Goal: Task Accomplishment & Management: Use online tool/utility

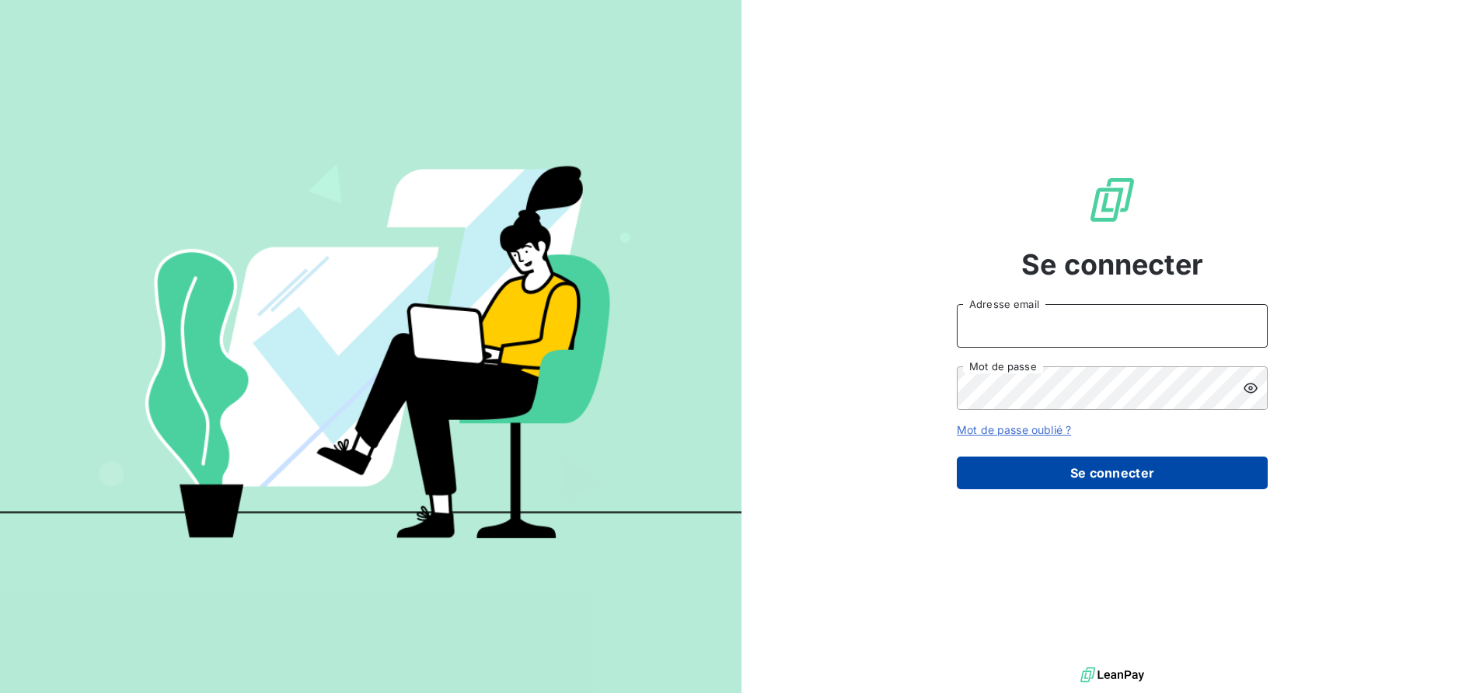
type input "jean.calibre@xpcar.fr"
click at [1174, 484] on button "Se connecter" at bounding box center [1112, 472] width 311 height 33
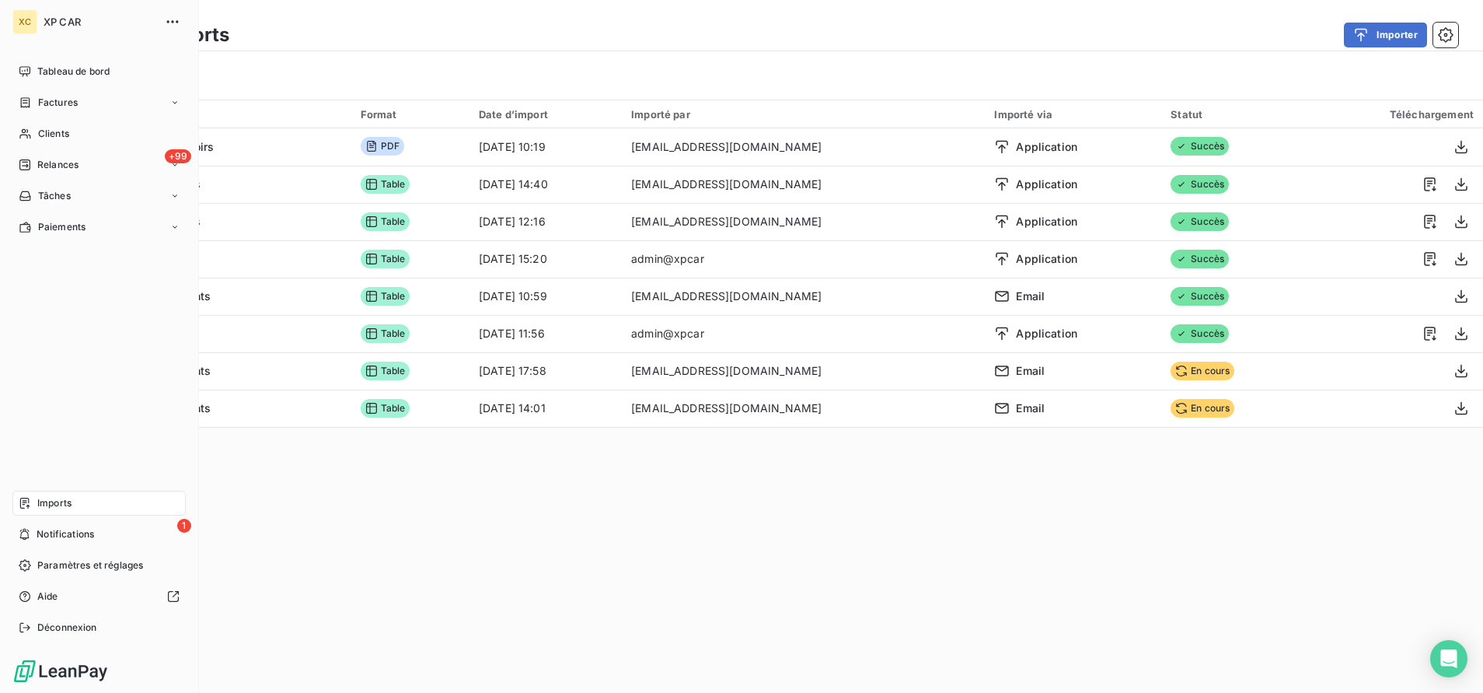
click at [59, 505] on span "Imports" at bounding box center [54, 503] width 34 height 14
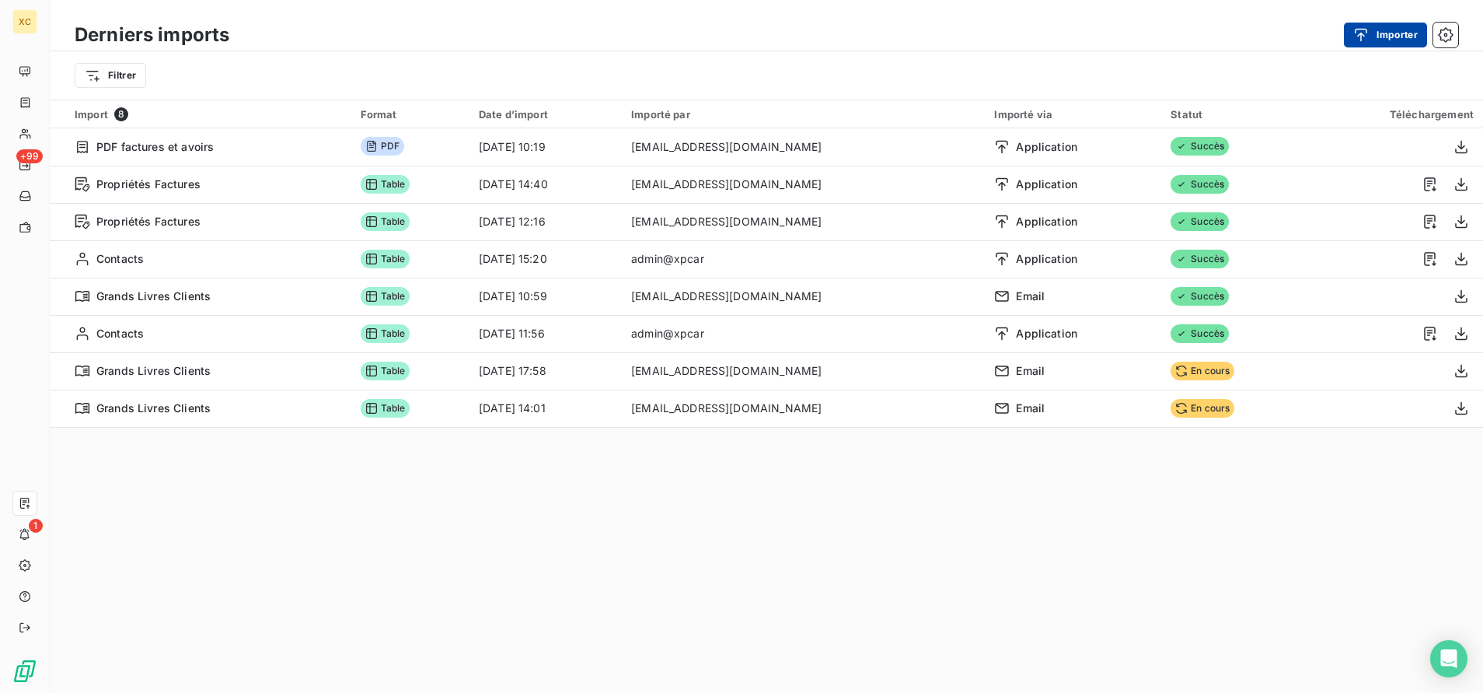
click at [1406, 37] on button "Importer" at bounding box center [1385, 35] width 83 height 25
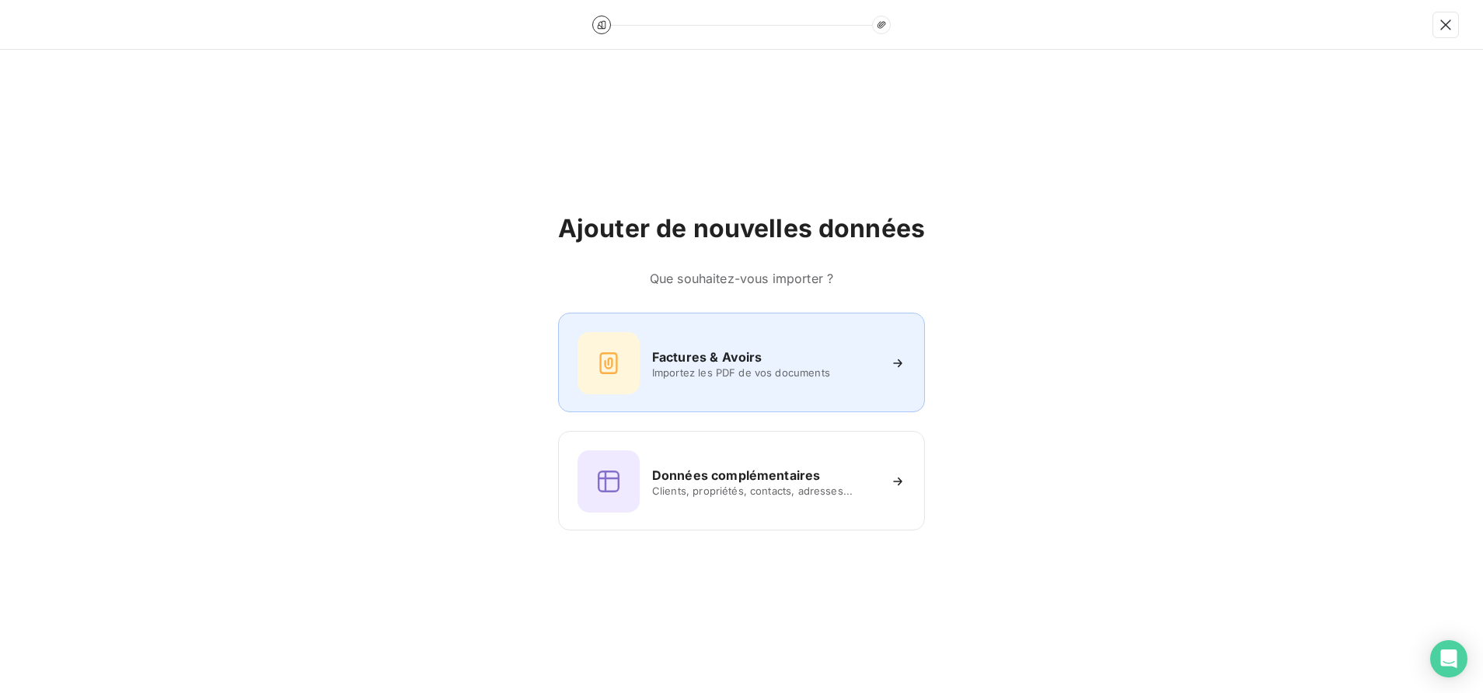
click at [870, 376] on span "Importez les PDF de vos documents" at bounding box center [764, 372] width 225 height 12
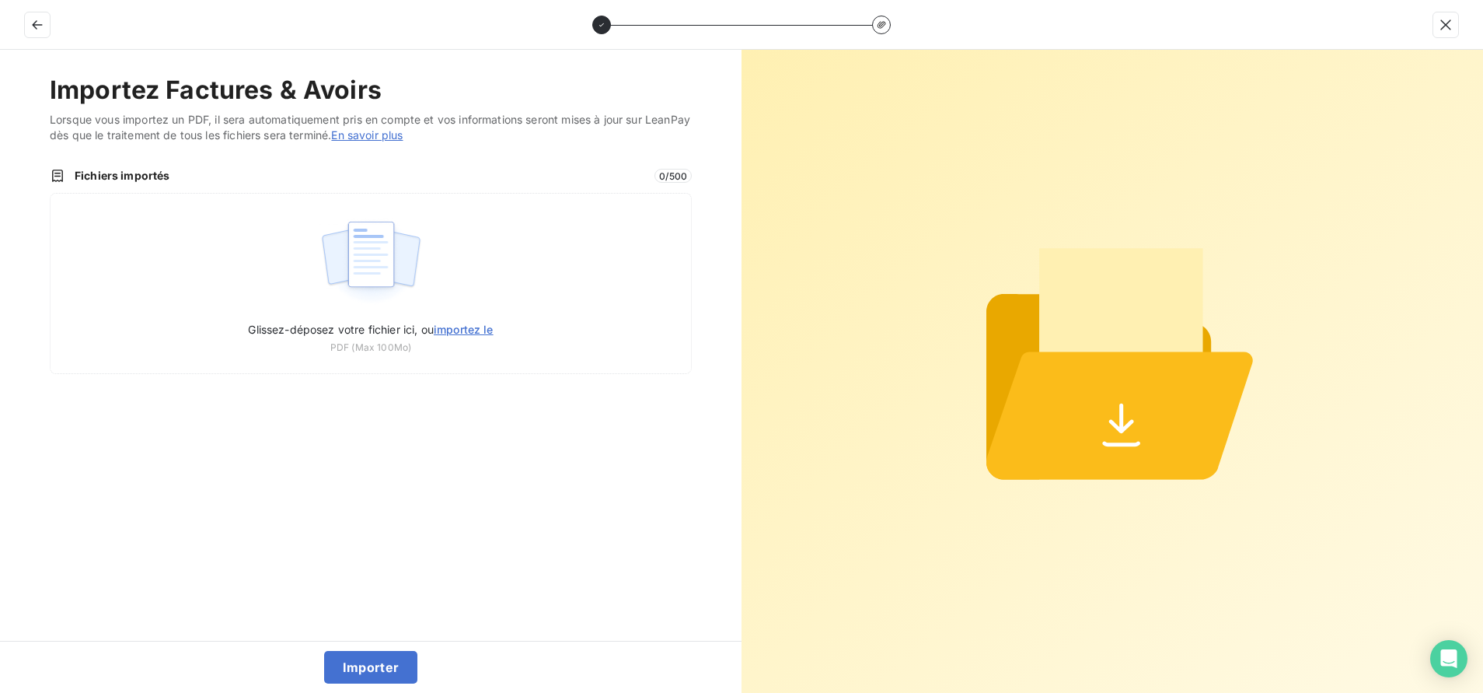
click at [670, 499] on div "Importez Factures & Avoirs Lorsque vous importez un PDF, il sera automatiquemen…" at bounding box center [371, 345] width 742 height 591
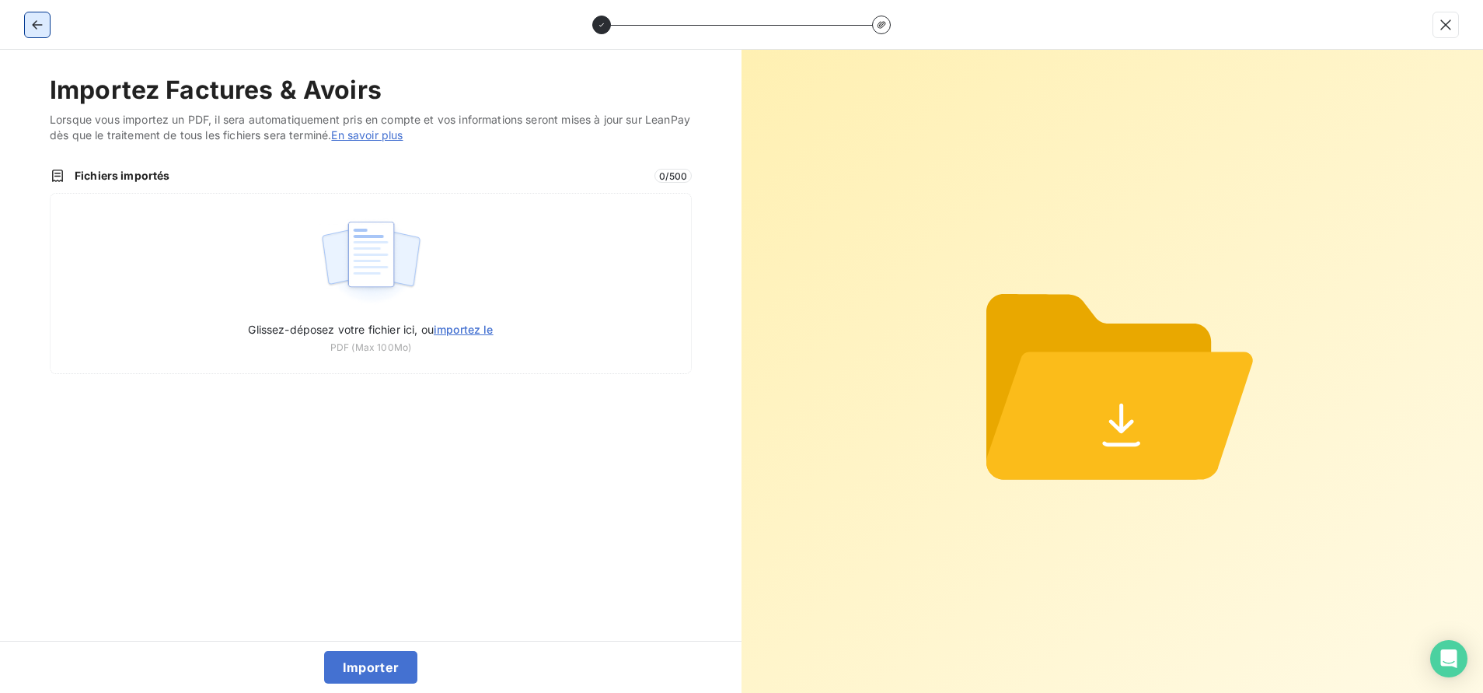
click at [44, 26] on icon "button" at bounding box center [38, 25] width 16 height 16
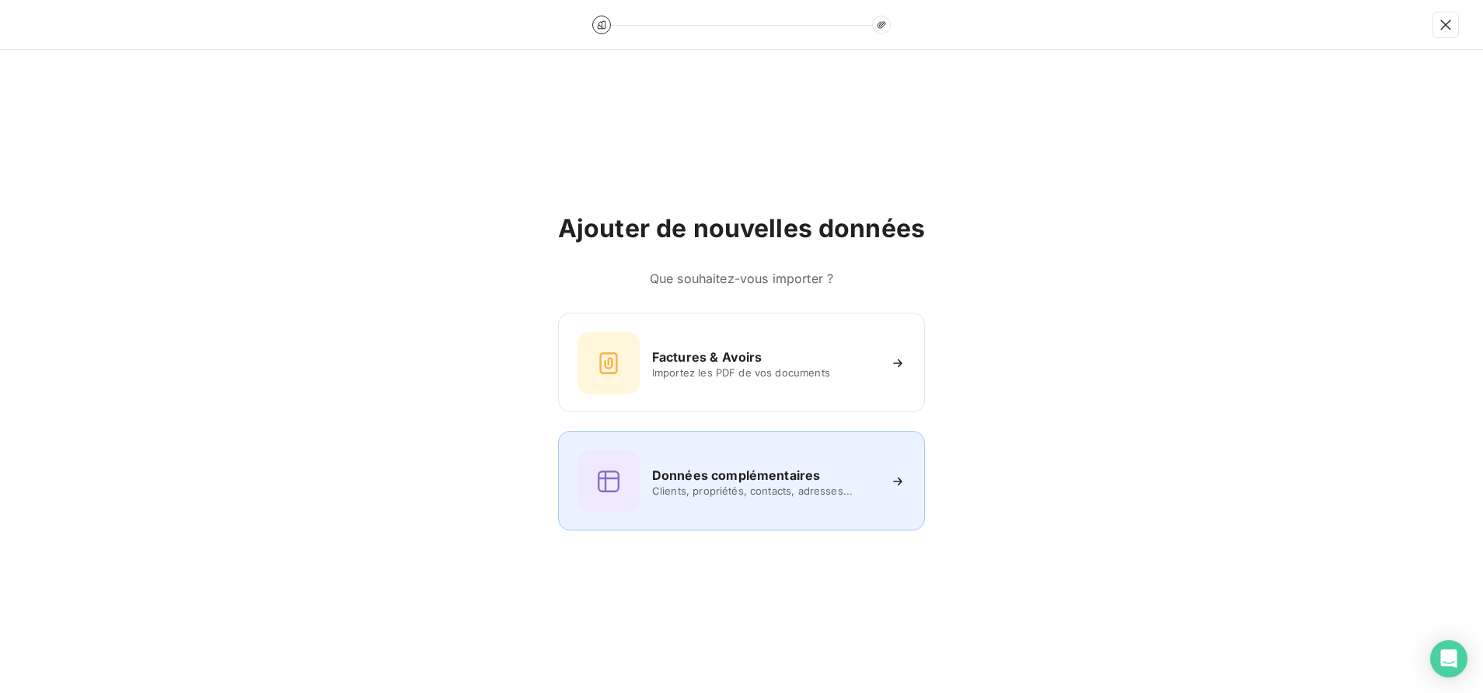
click at [788, 488] on span "Clients, propriétés, contacts, adresses..." at bounding box center [764, 490] width 225 height 12
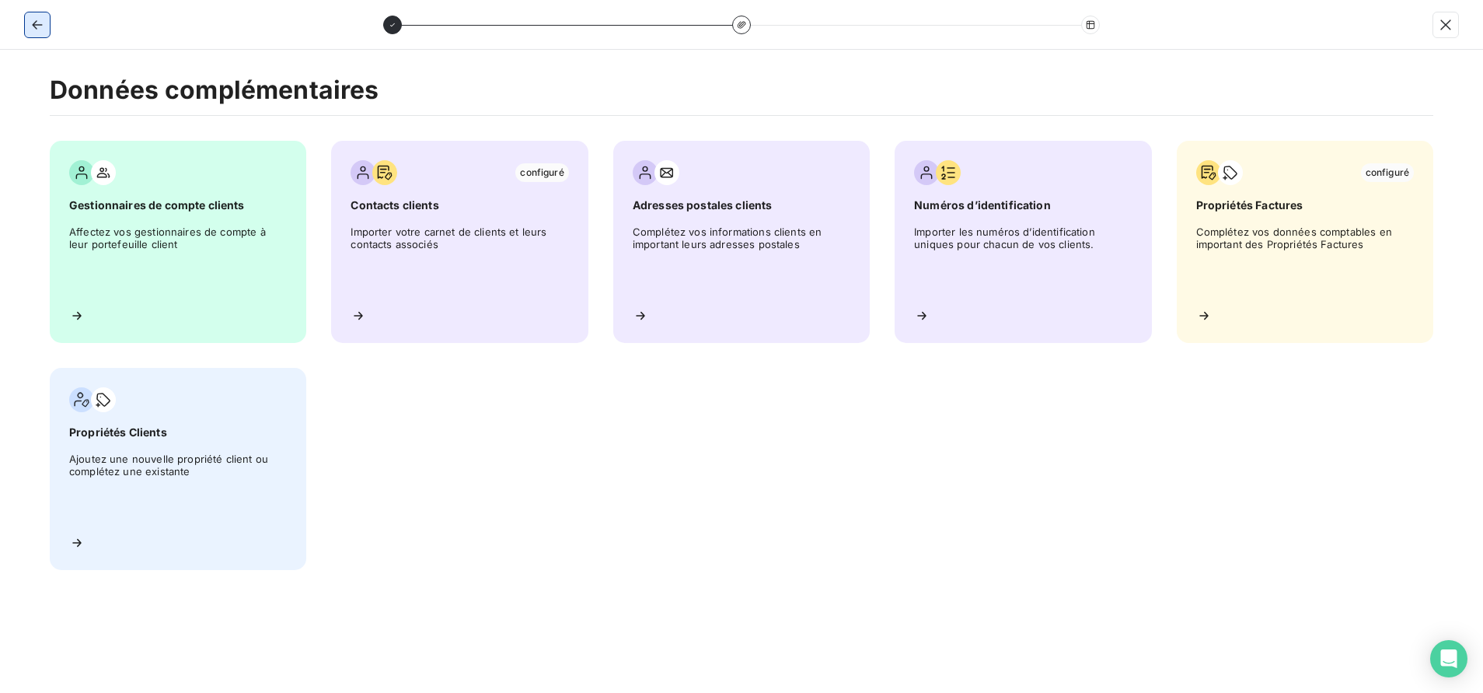
click at [46, 25] on button "button" at bounding box center [37, 24] width 25 height 25
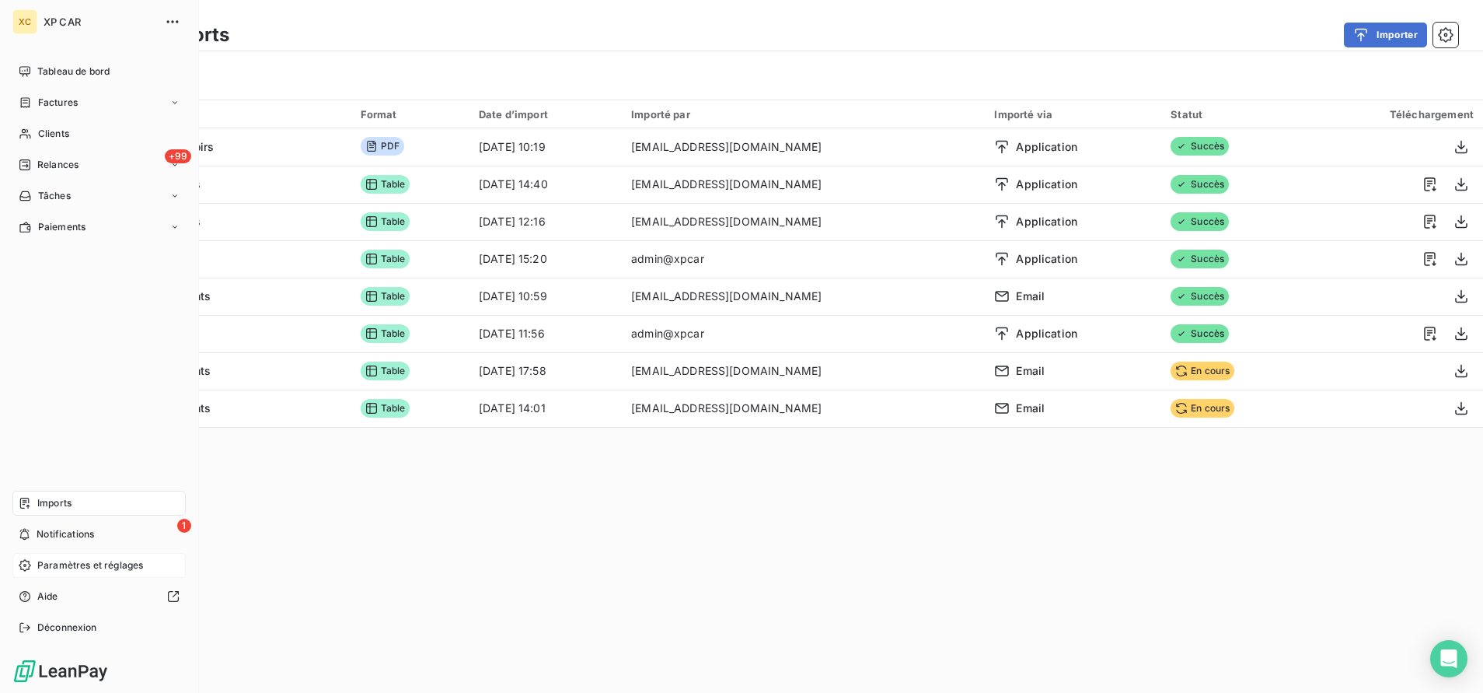
click at [64, 561] on span "Paramètres et réglages" at bounding box center [90, 565] width 106 height 14
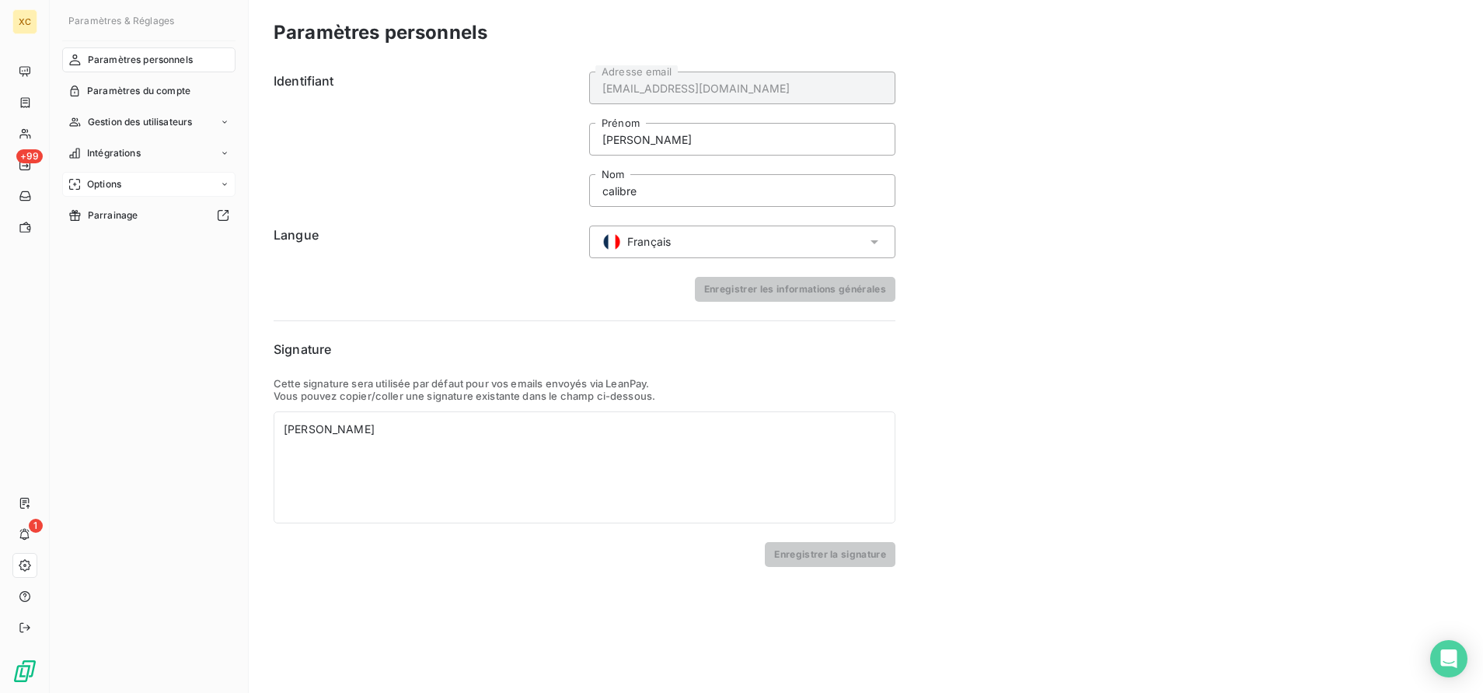
click at [127, 182] on div "Options" at bounding box center [148, 184] width 173 height 25
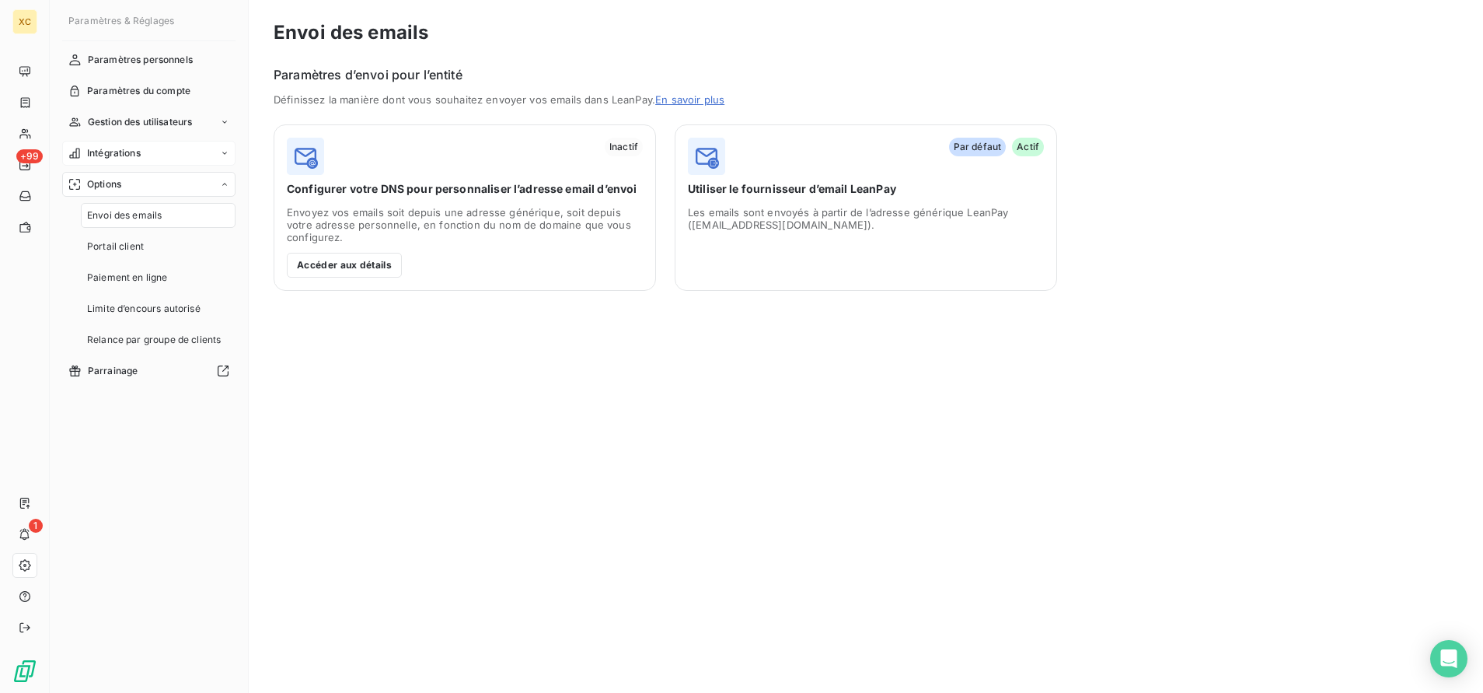
click at [126, 151] on span "Intégrations" at bounding box center [114, 153] width 54 height 14
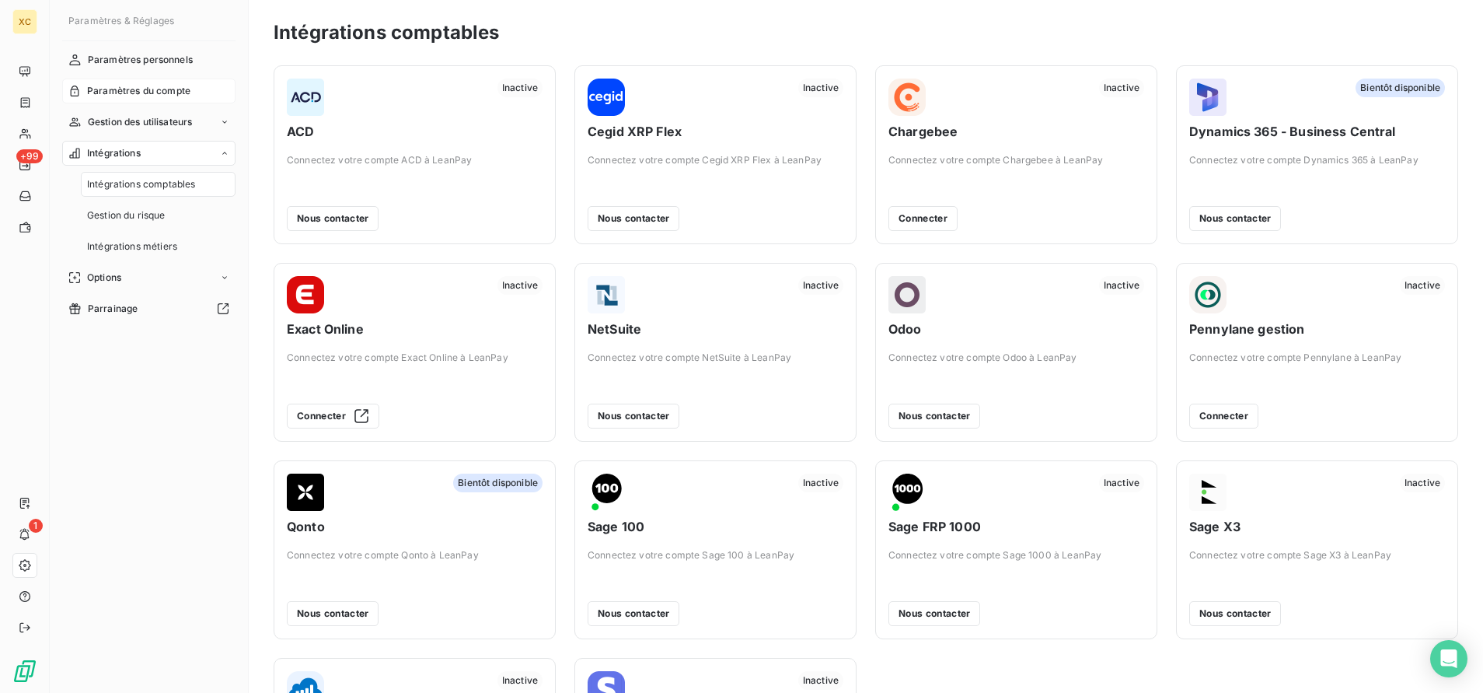
click at [127, 86] on span "Paramètres du compte" at bounding box center [138, 91] width 103 height 14
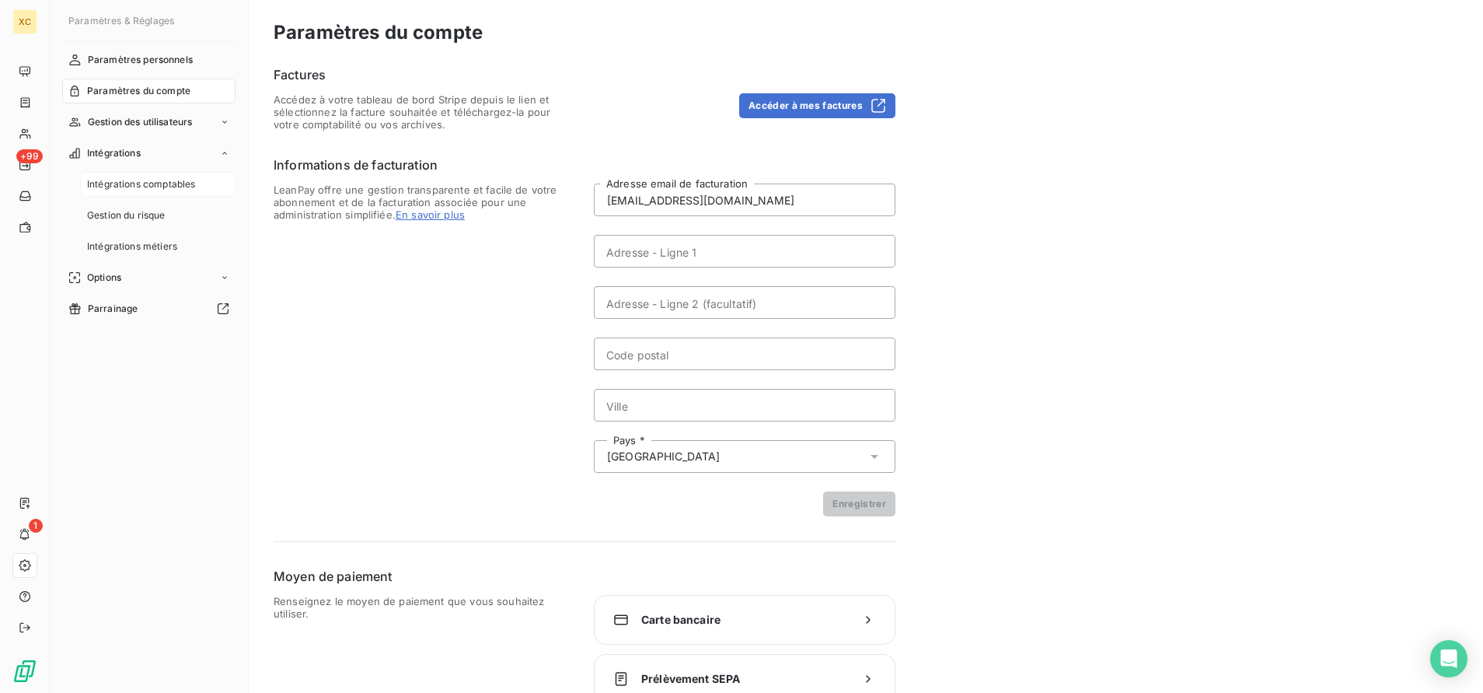
click at [172, 186] on span "Intégrations comptables" at bounding box center [141, 184] width 108 height 14
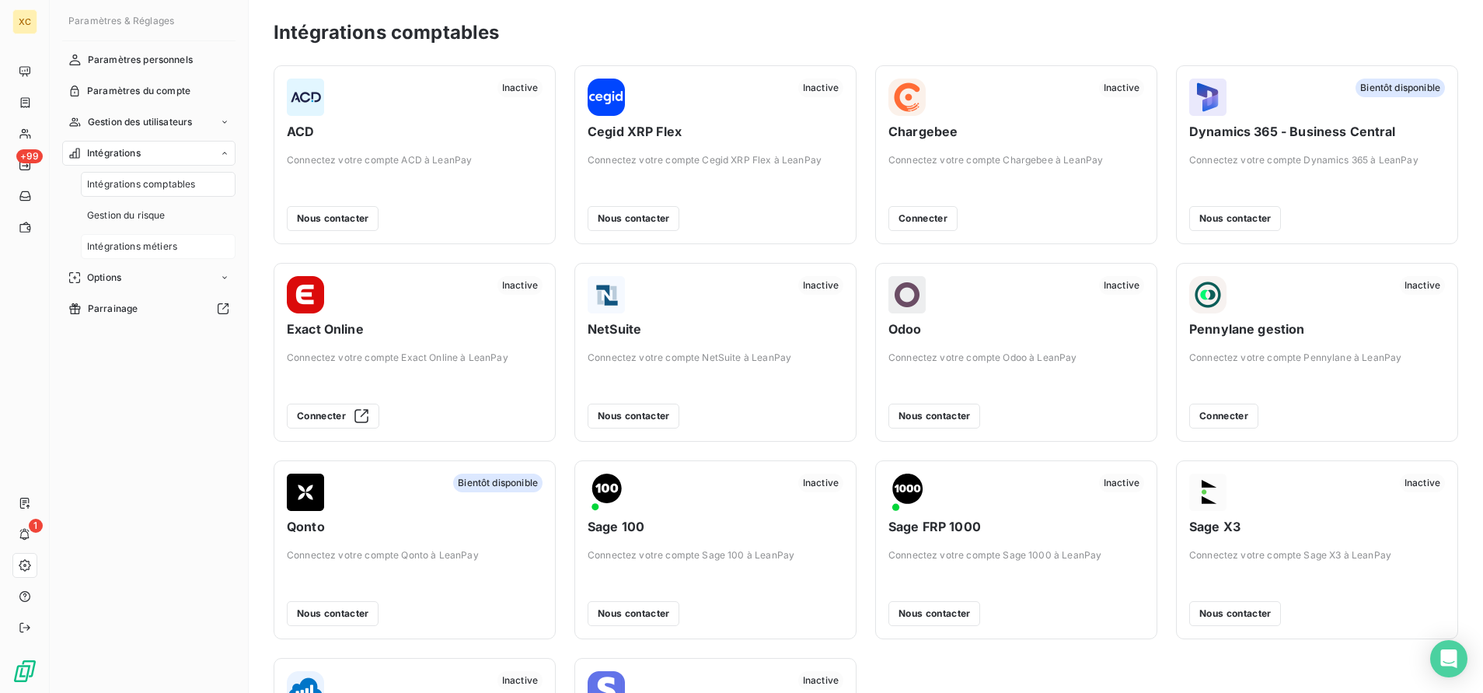
click at [150, 243] on span "Intégrations métiers" at bounding box center [132, 246] width 90 height 14
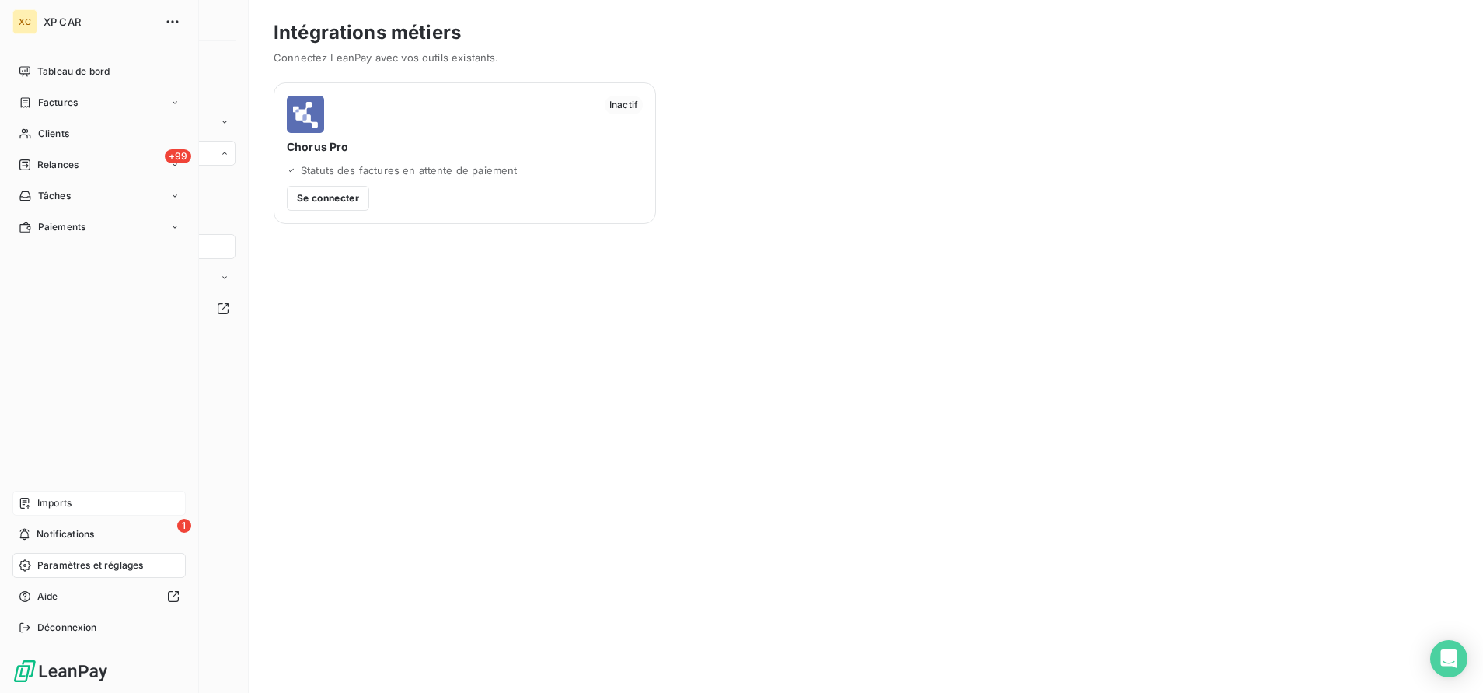
click at [66, 503] on span "Imports" at bounding box center [54, 503] width 34 height 14
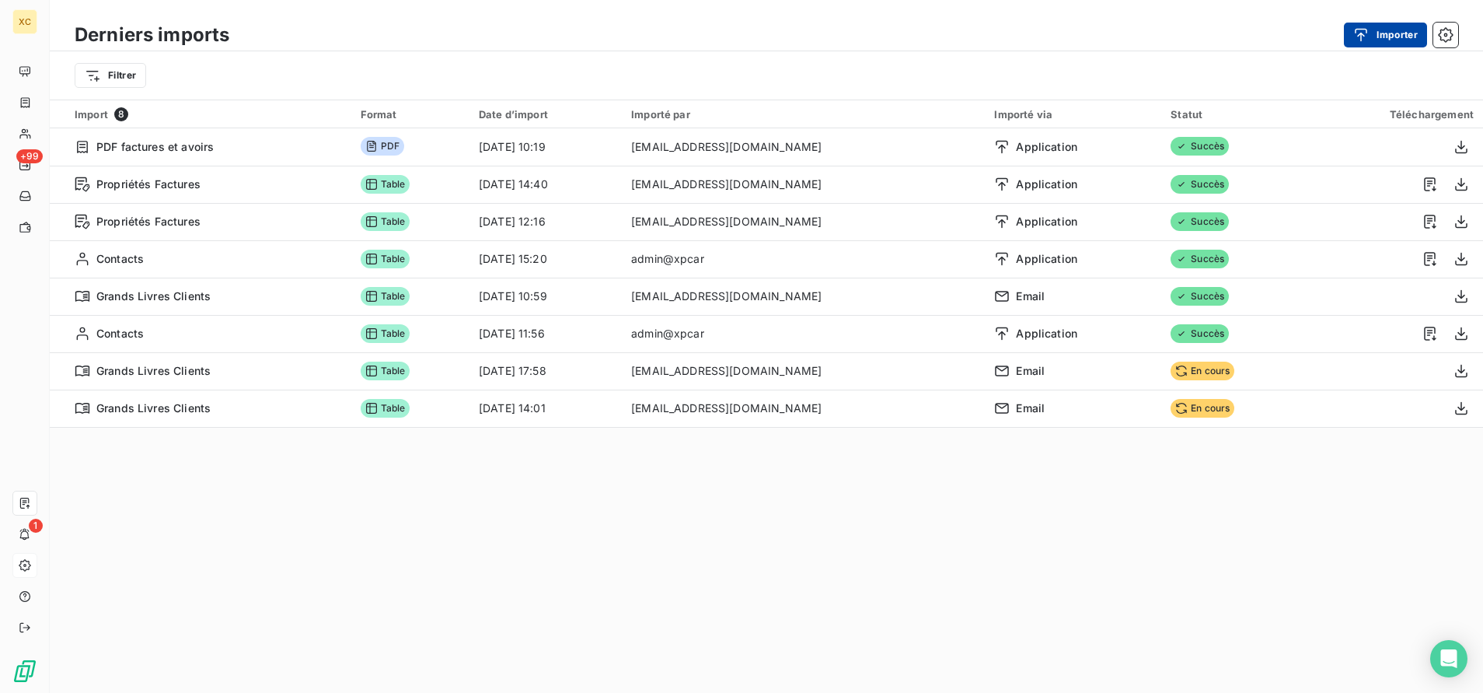
click at [1403, 38] on button "Importer" at bounding box center [1385, 35] width 83 height 25
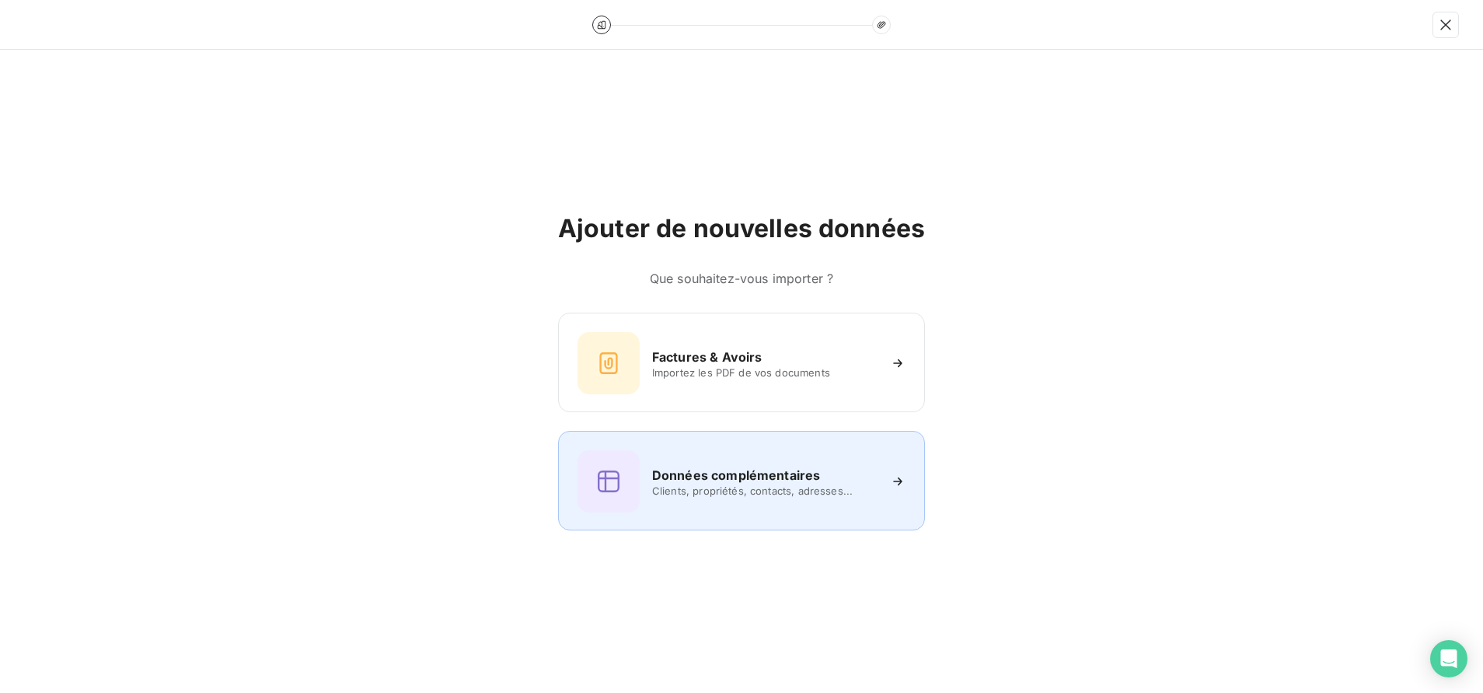
click at [777, 487] on span "Clients, propriétés, contacts, adresses..." at bounding box center [764, 490] width 225 height 12
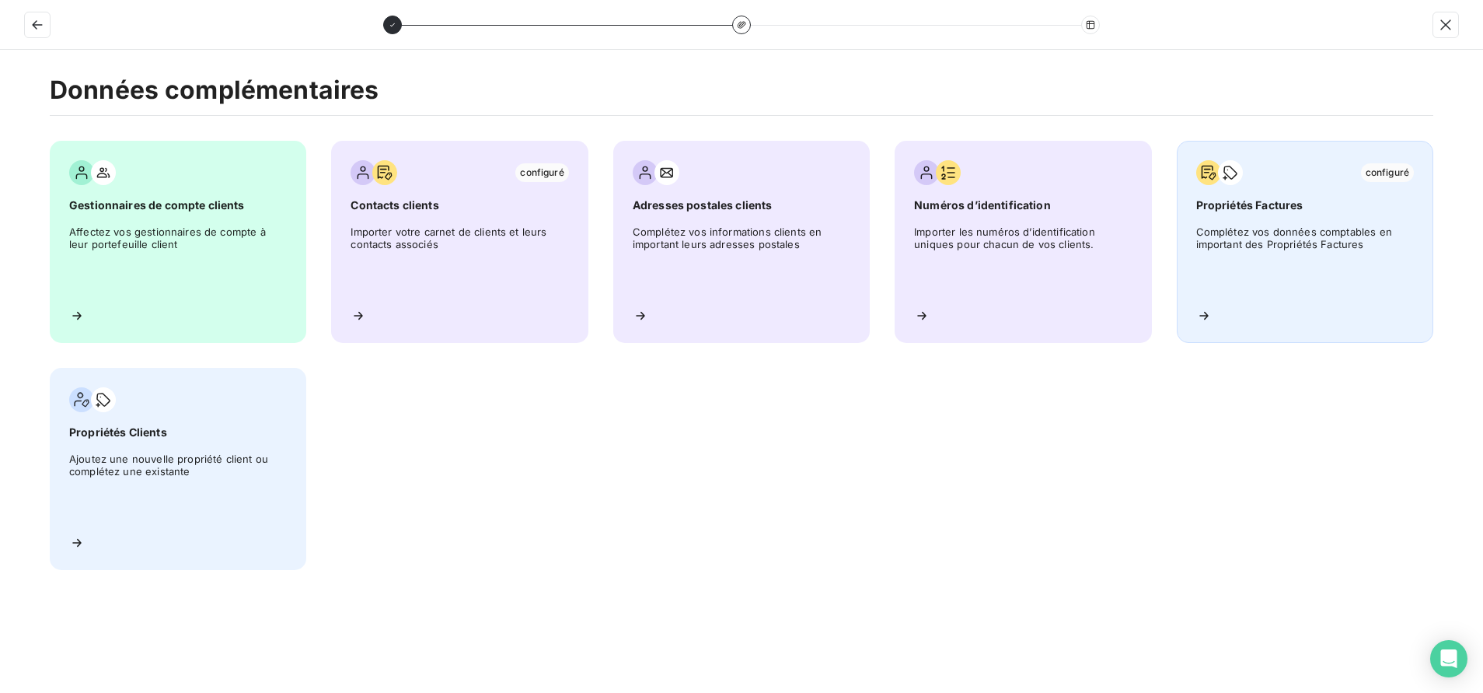
click at [1336, 246] on span "Complétez vos données comptables en important des Propriétés Factures" at bounding box center [1306, 260] width 218 height 70
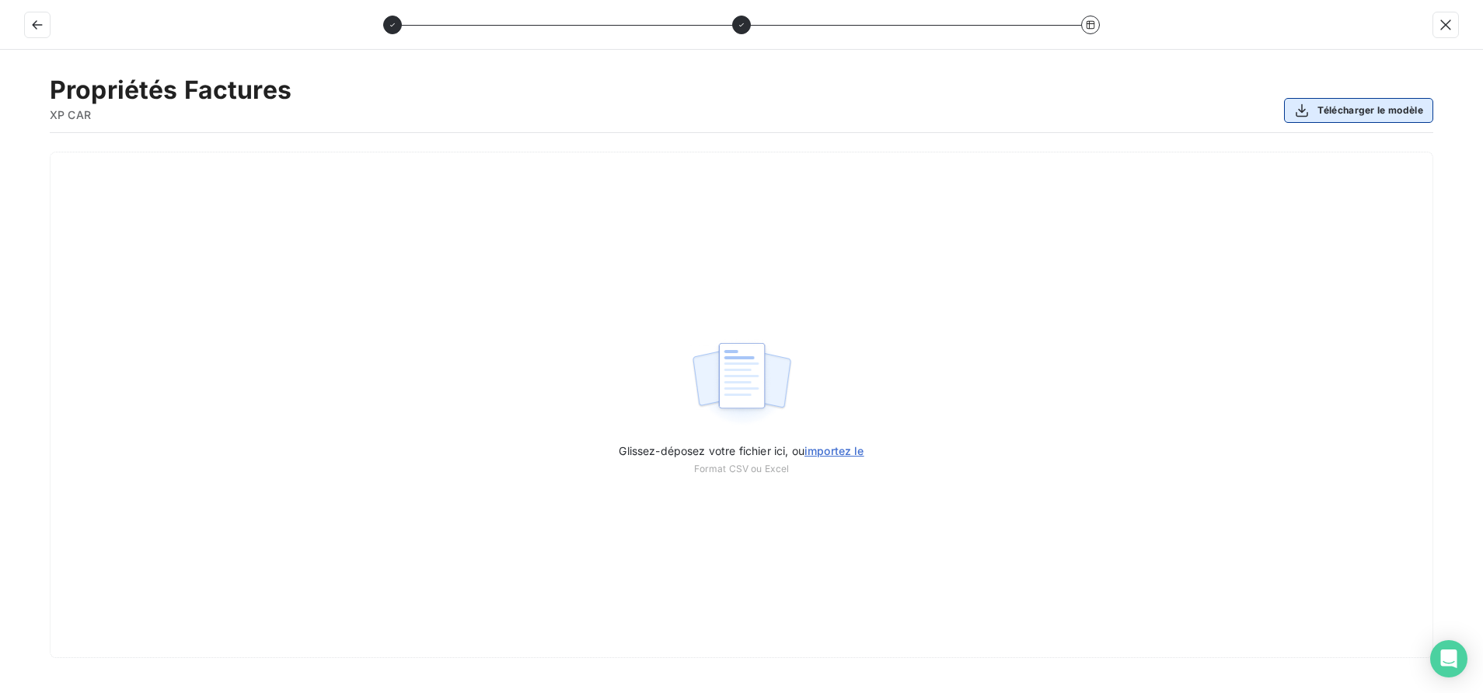
click at [1391, 115] on button "Télécharger le modèle" at bounding box center [1358, 110] width 149 height 25
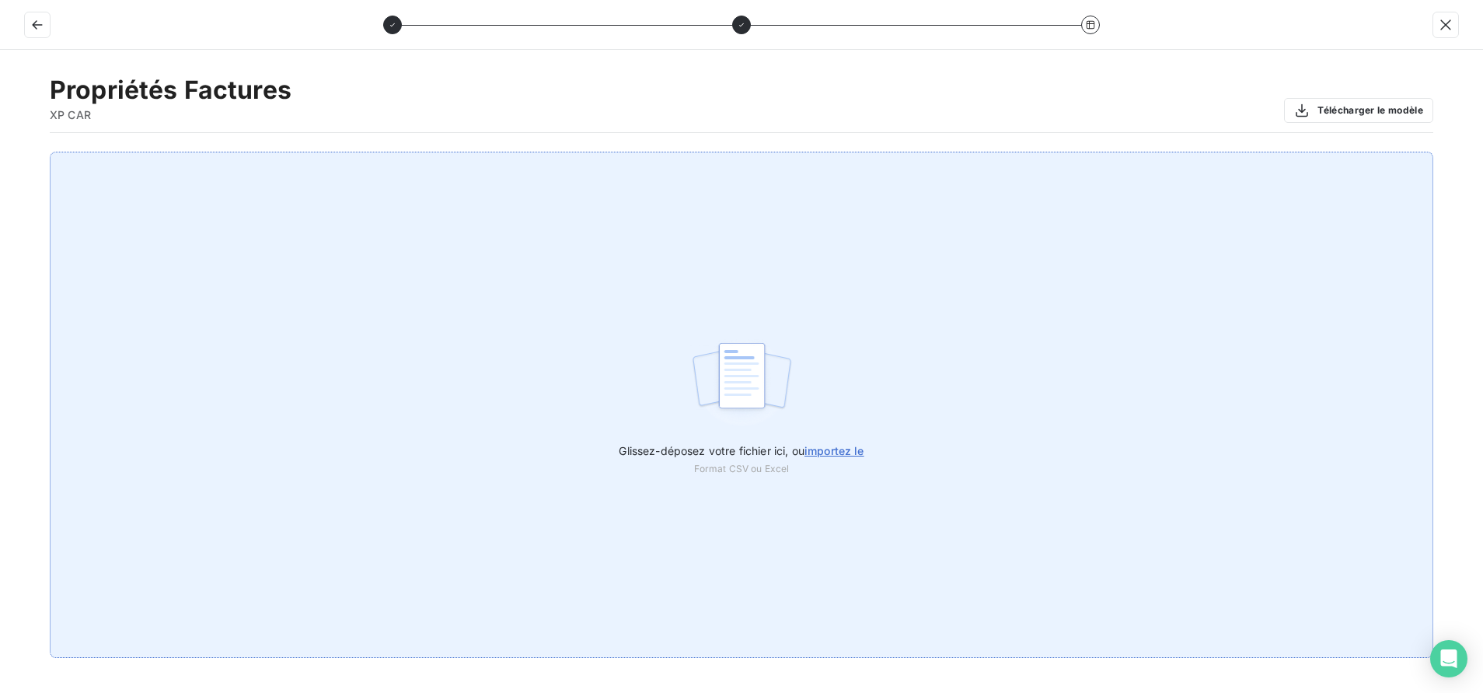
click at [1195, 266] on div "Glissez-déposez votre fichier ici, ou importez le Format CSV ou Excel" at bounding box center [742, 405] width 1384 height 506
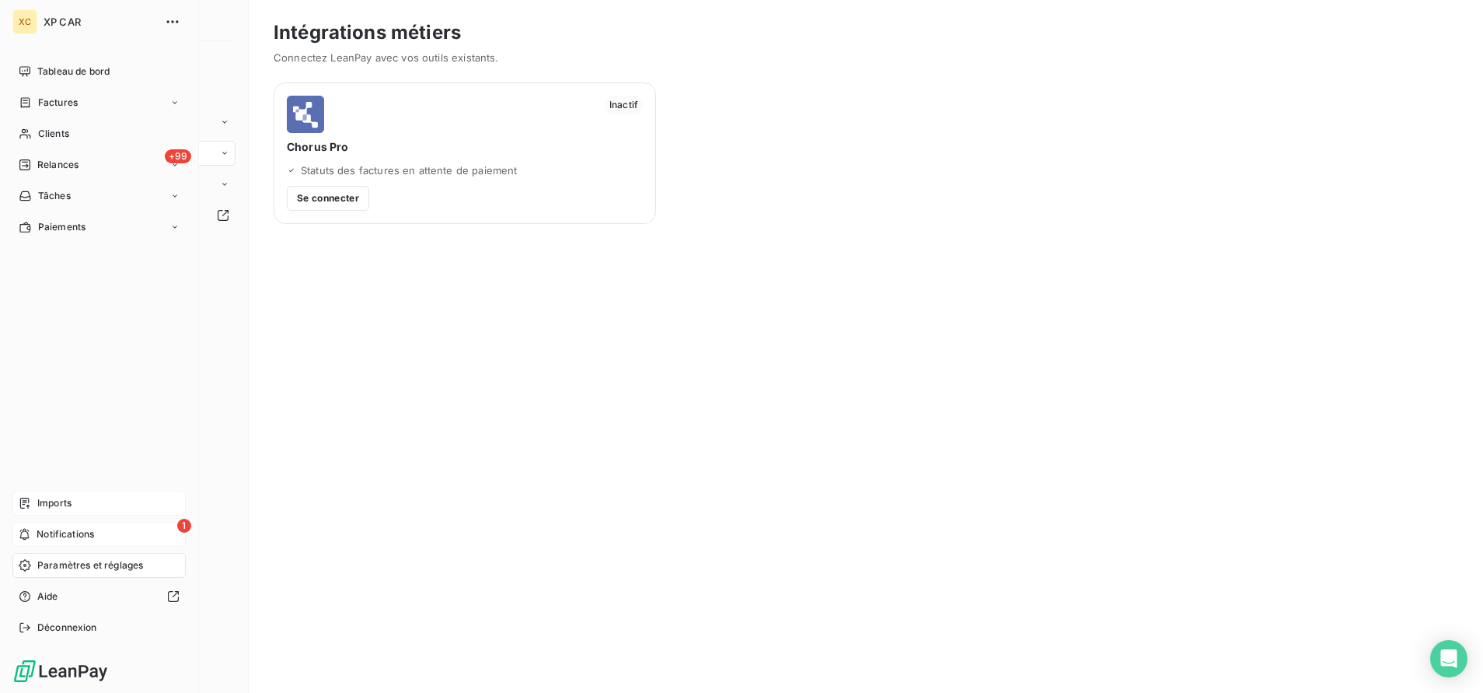
click at [67, 534] on span "Notifications" at bounding box center [66, 534] width 58 height 14
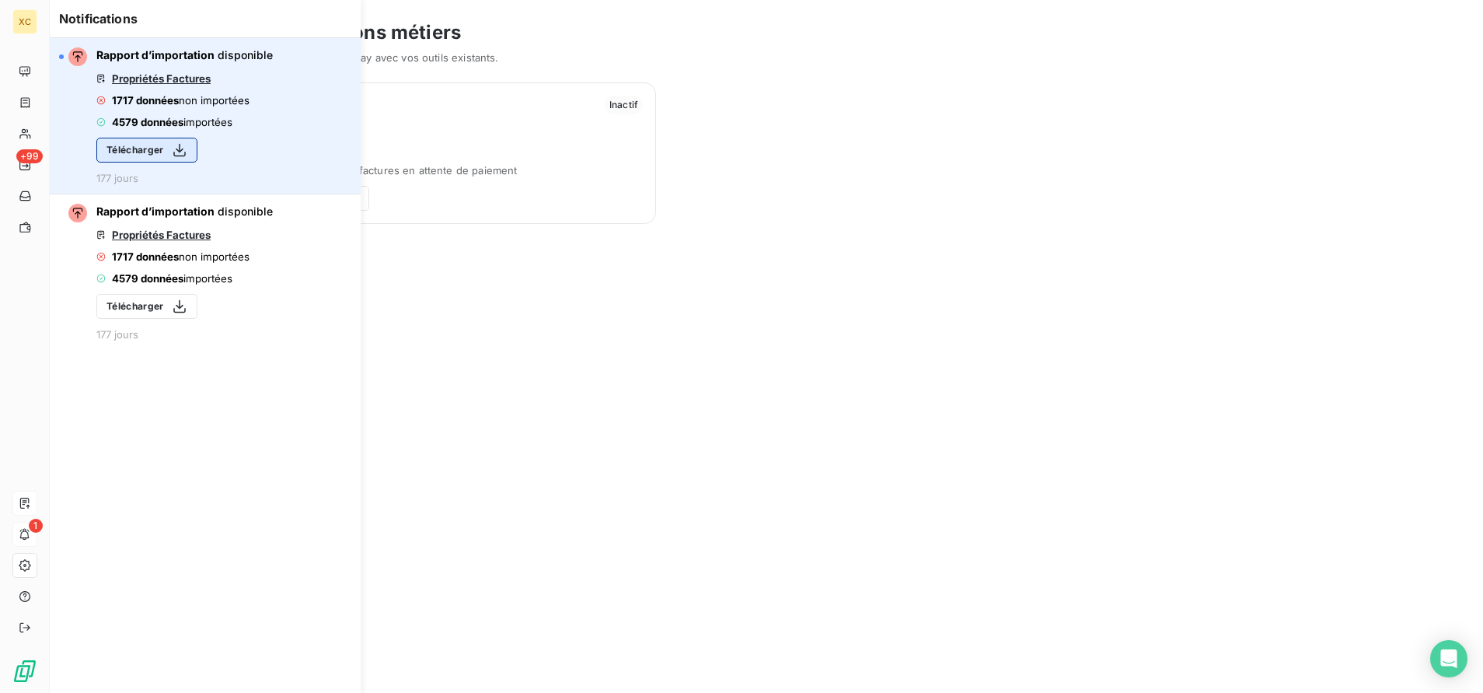
click at [177, 147] on icon "button" at bounding box center [180, 150] width 16 height 16
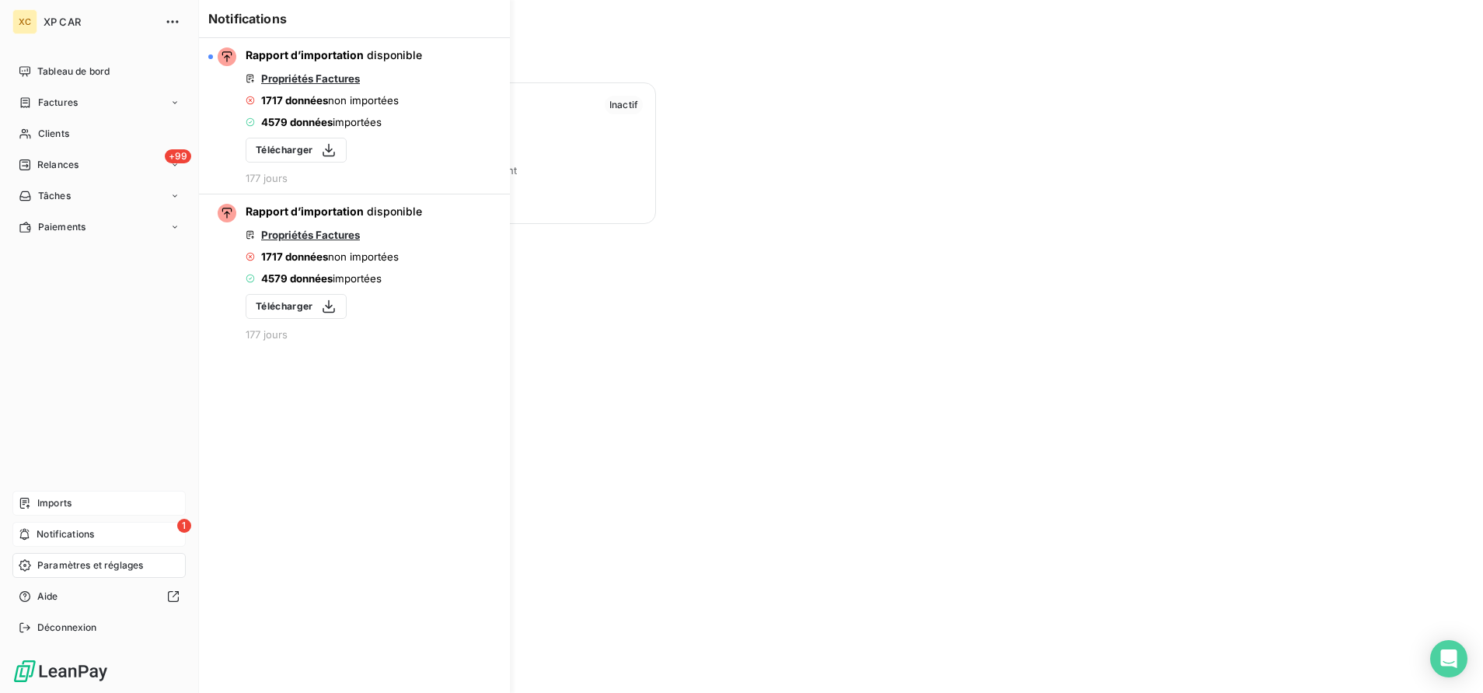
click at [44, 502] on span "Imports" at bounding box center [54, 503] width 34 height 14
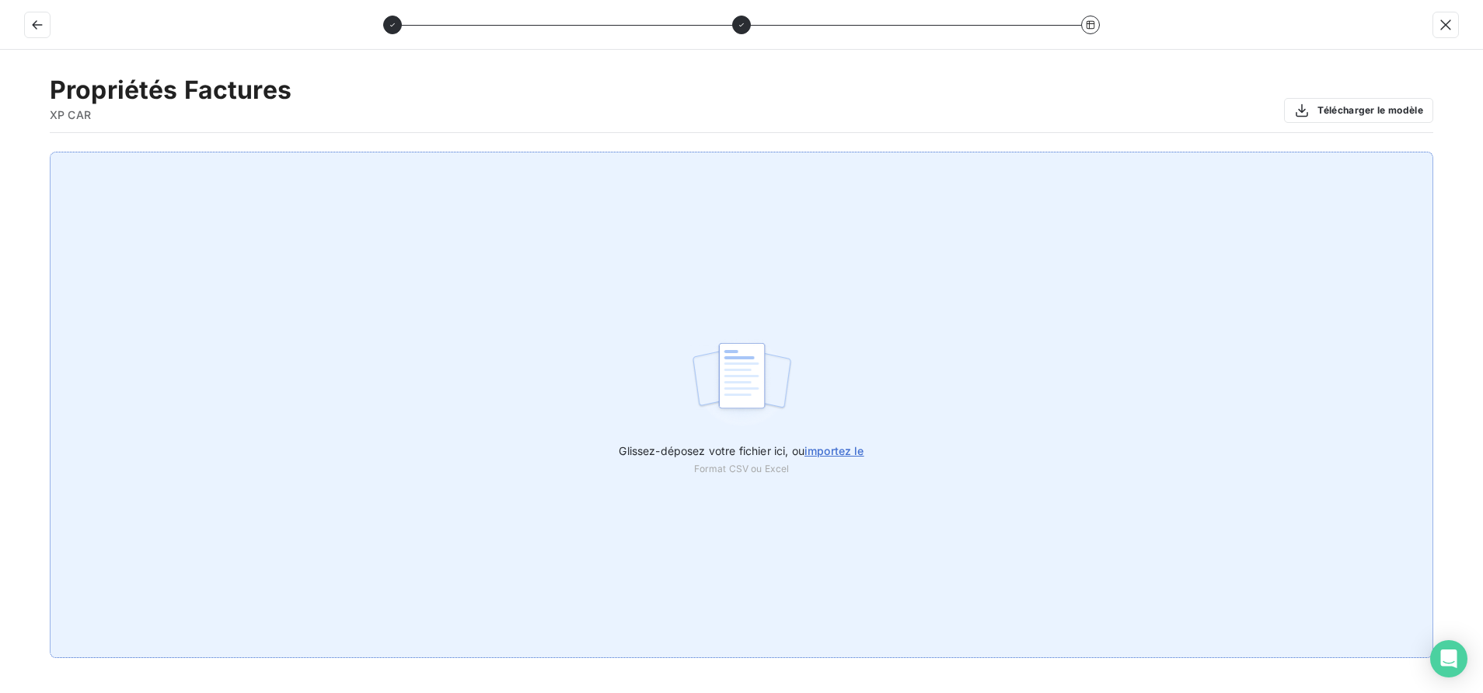
click at [852, 456] on span "importez le" at bounding box center [835, 450] width 60 height 13
click at [1, 152] on input "Glissez-déposez votre fichier ici, ou importez le" at bounding box center [0, 152] width 1 height 1
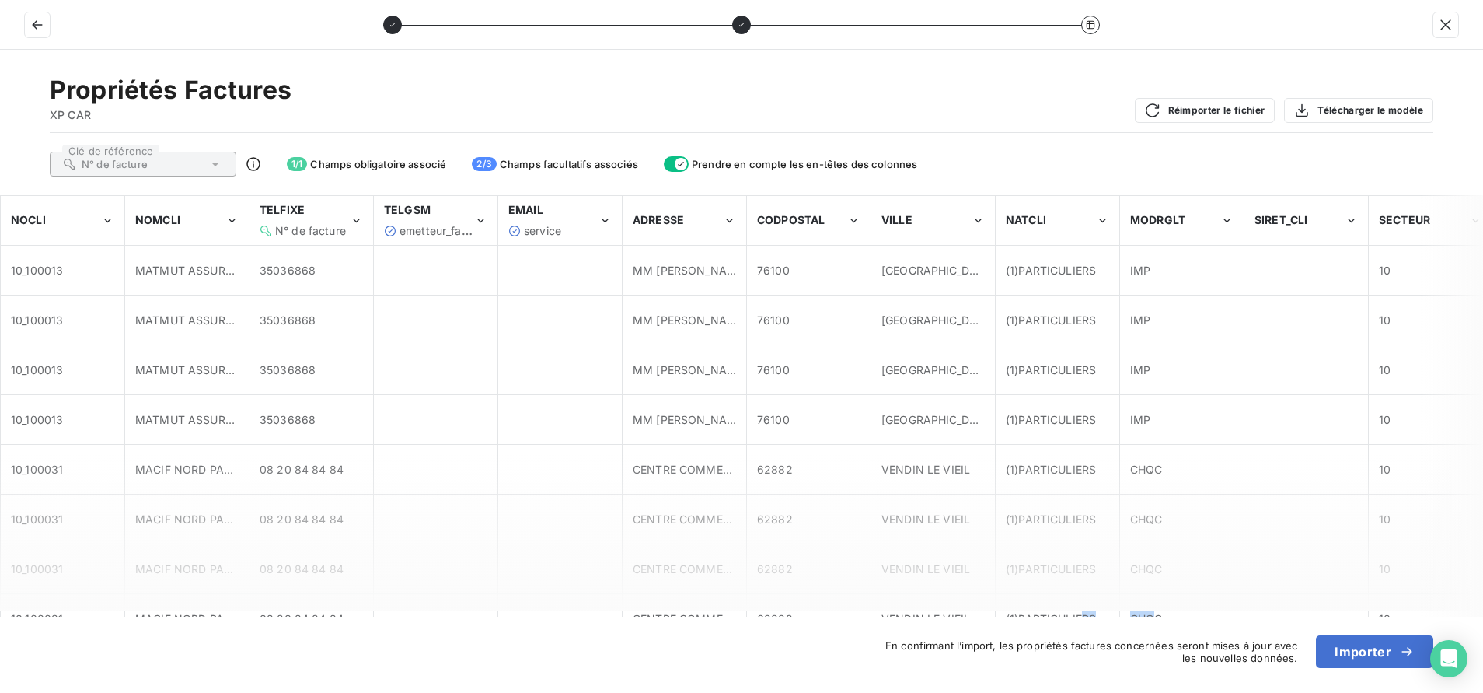
drag, startPoint x: 1085, startPoint y: 617, endPoint x: 1157, endPoint y: 621, distance: 71.7
click at [1157, 621] on div "Propriétés Factures XP CAR Réimporter le fichier Télécharger le modèle Clé de r…" at bounding box center [741, 371] width 1483 height 643
click at [1380, 657] on button "Importer" at bounding box center [1374, 651] width 117 height 33
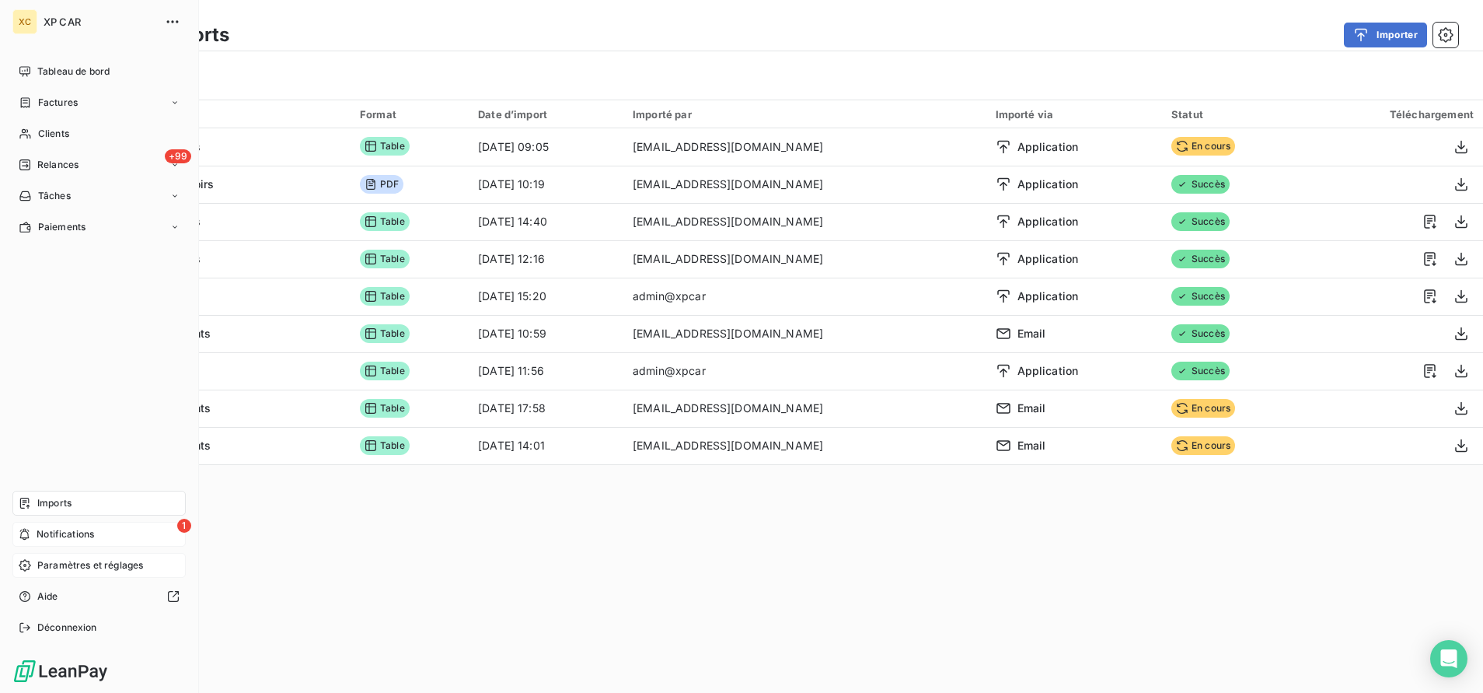
click at [63, 566] on span "Paramètres et réglages" at bounding box center [90, 565] width 106 height 14
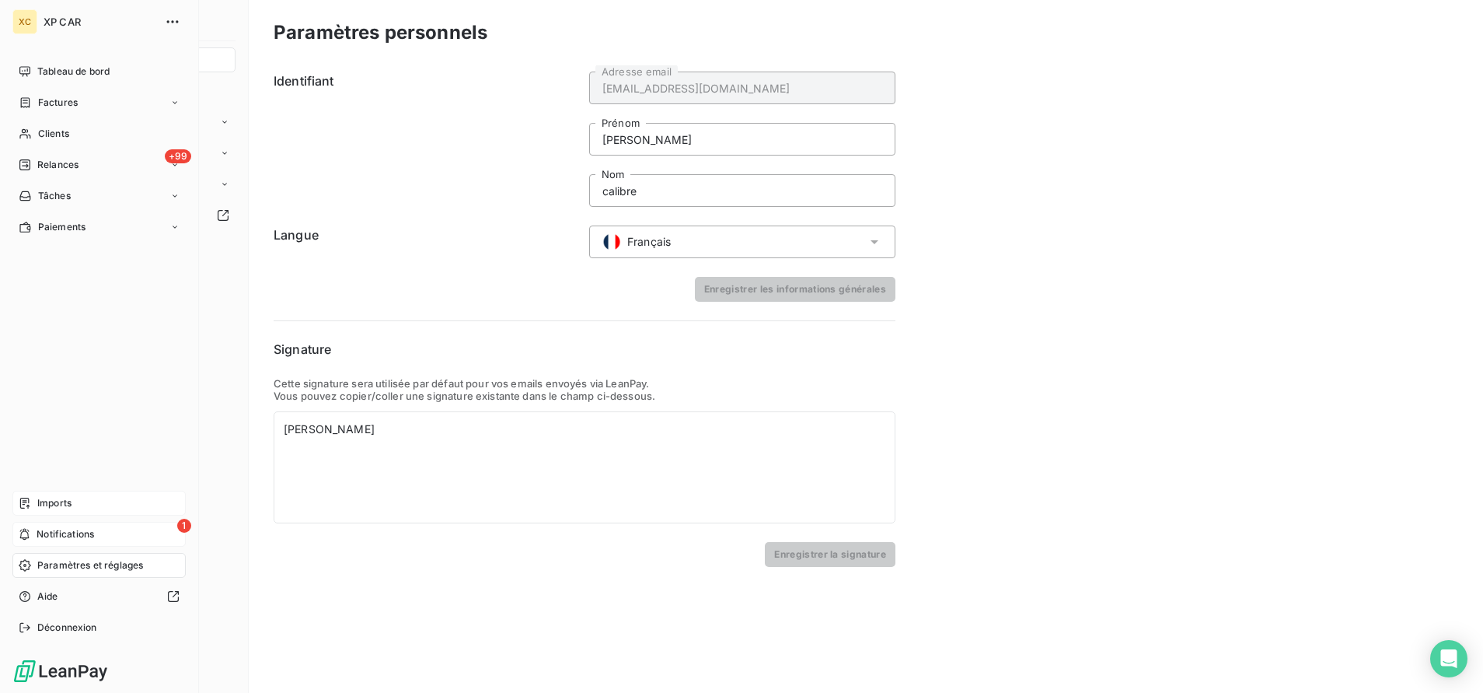
click at [25, 25] on div "XC" at bounding box center [24, 21] width 25 height 25
click at [178, 24] on icon "button" at bounding box center [173, 22] width 16 height 16
click at [44, 73] on span "Tableau de bord" at bounding box center [73, 72] width 72 height 14
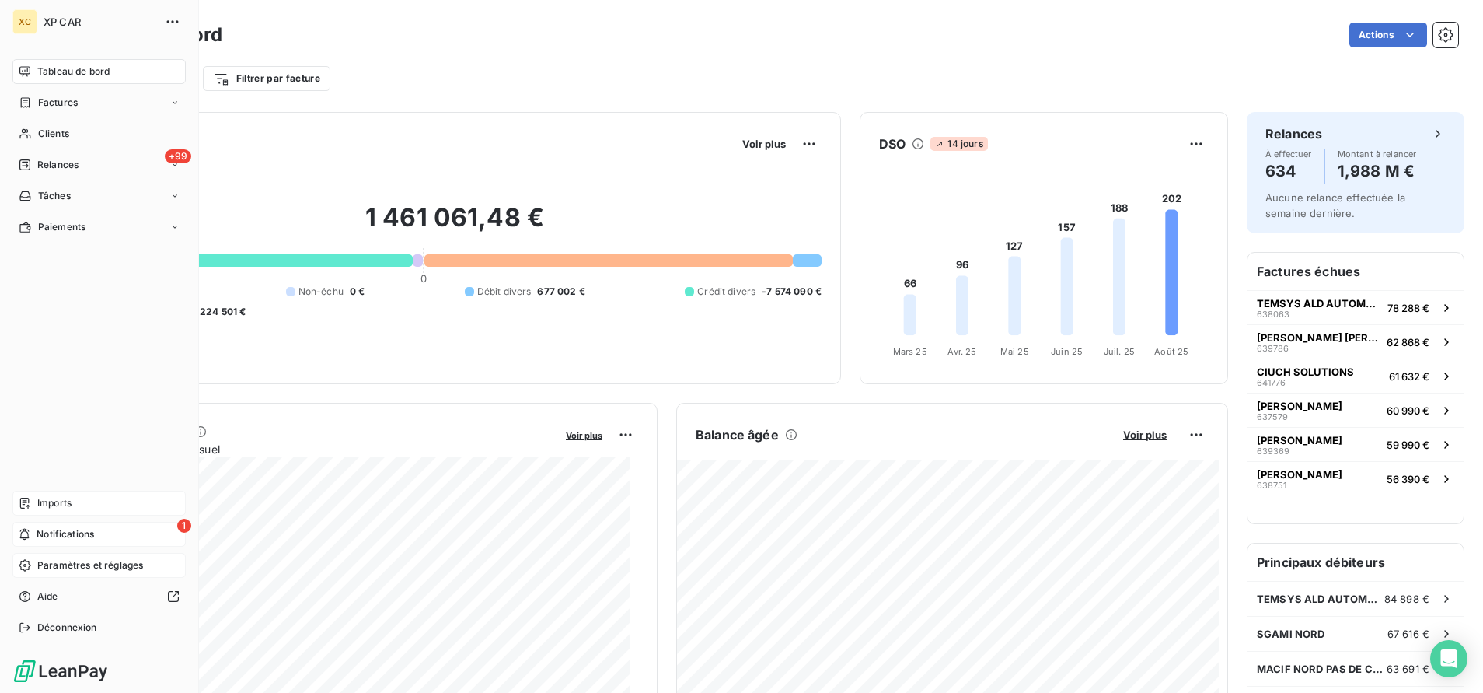
click at [49, 498] on span "Imports" at bounding box center [54, 503] width 34 height 14
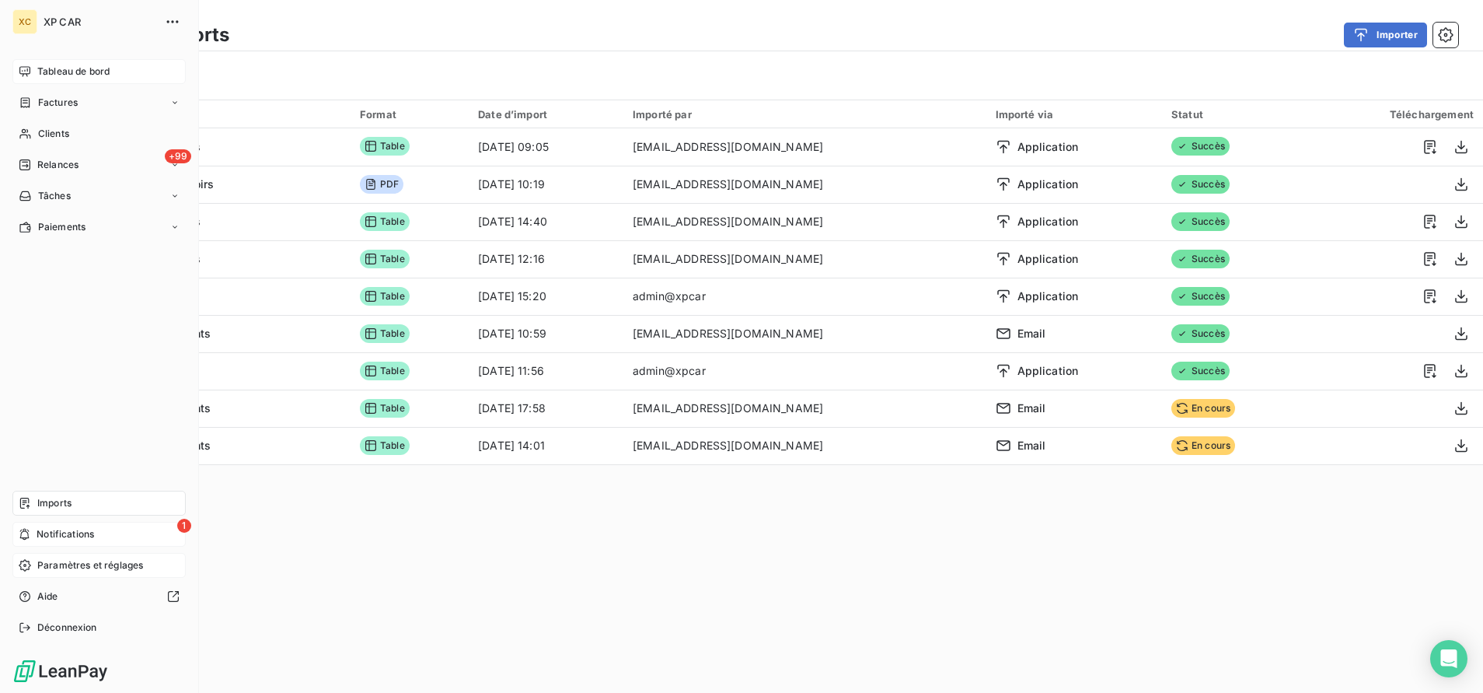
click at [54, 505] on span "Imports" at bounding box center [54, 503] width 34 height 14
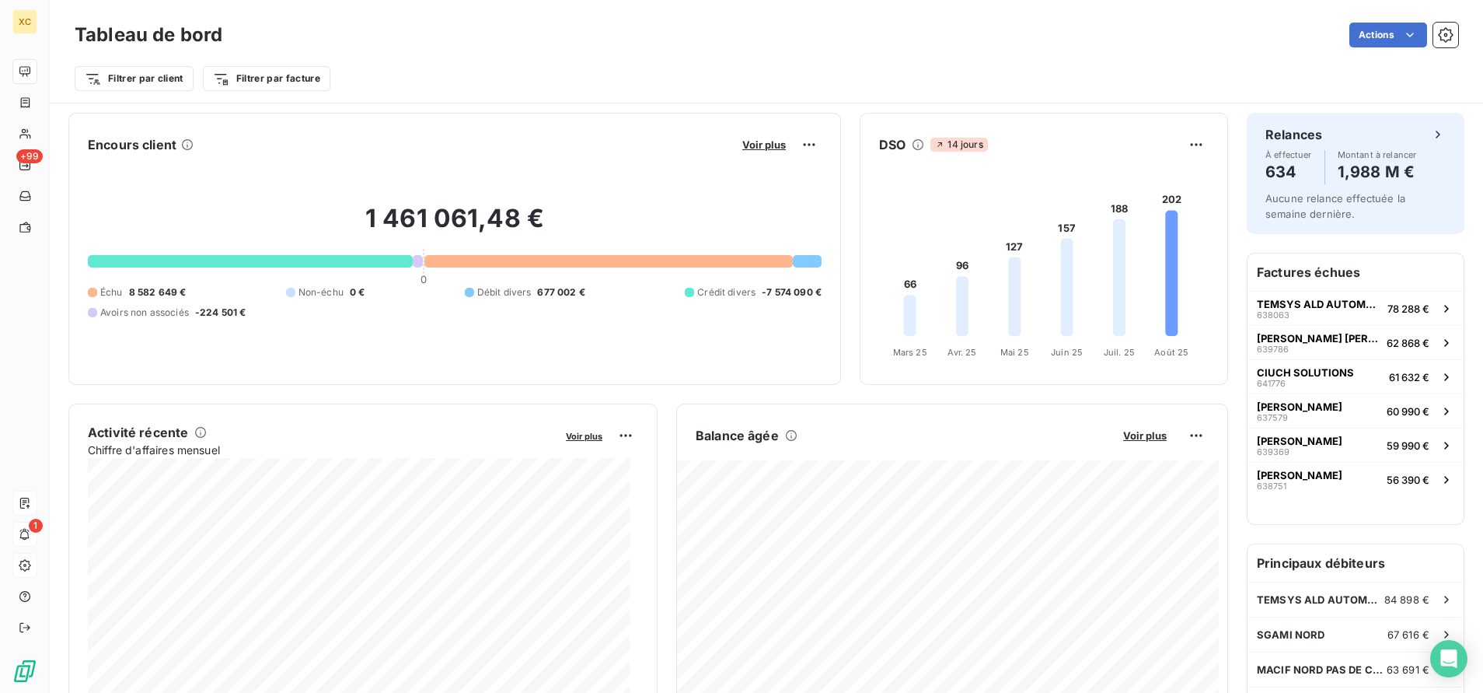
scroll to position [2, 0]
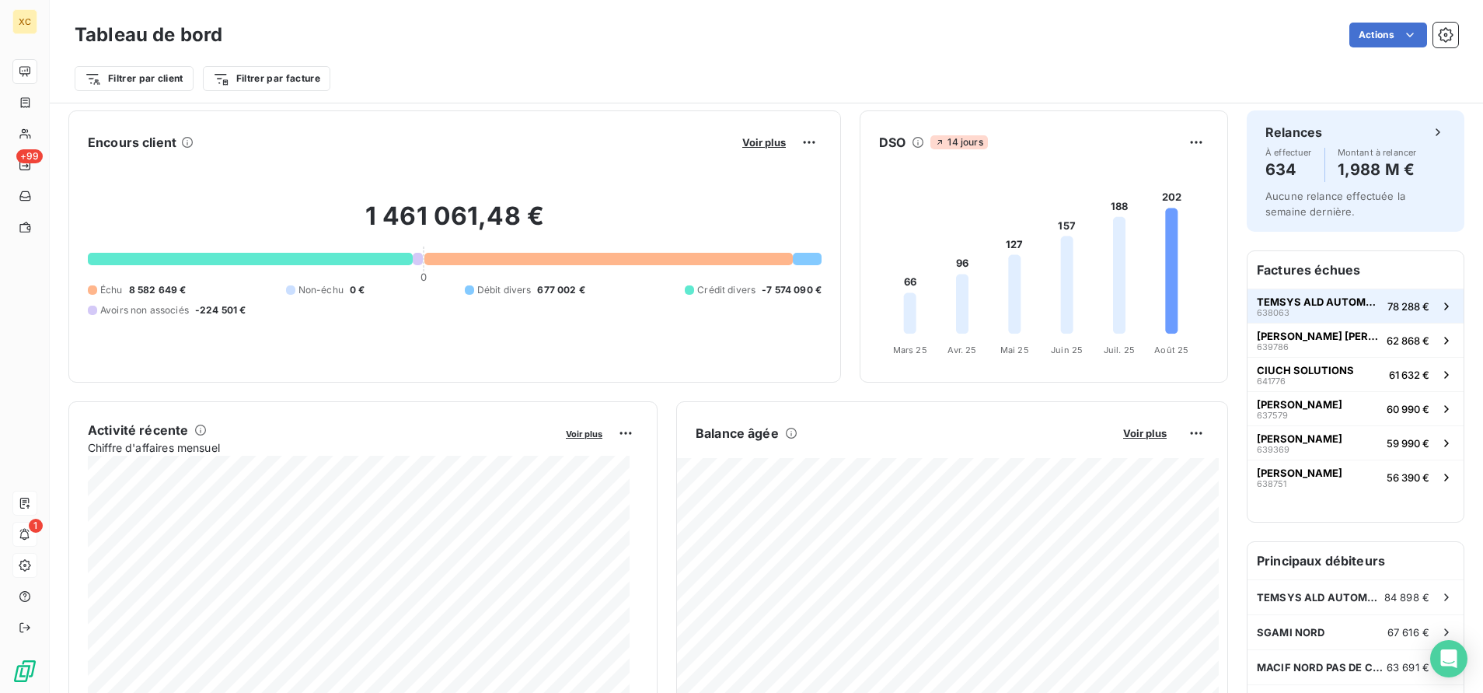
click at [1291, 305] on span "TEMSYS ALD AUTOMOTIVE" at bounding box center [1319, 301] width 124 height 12
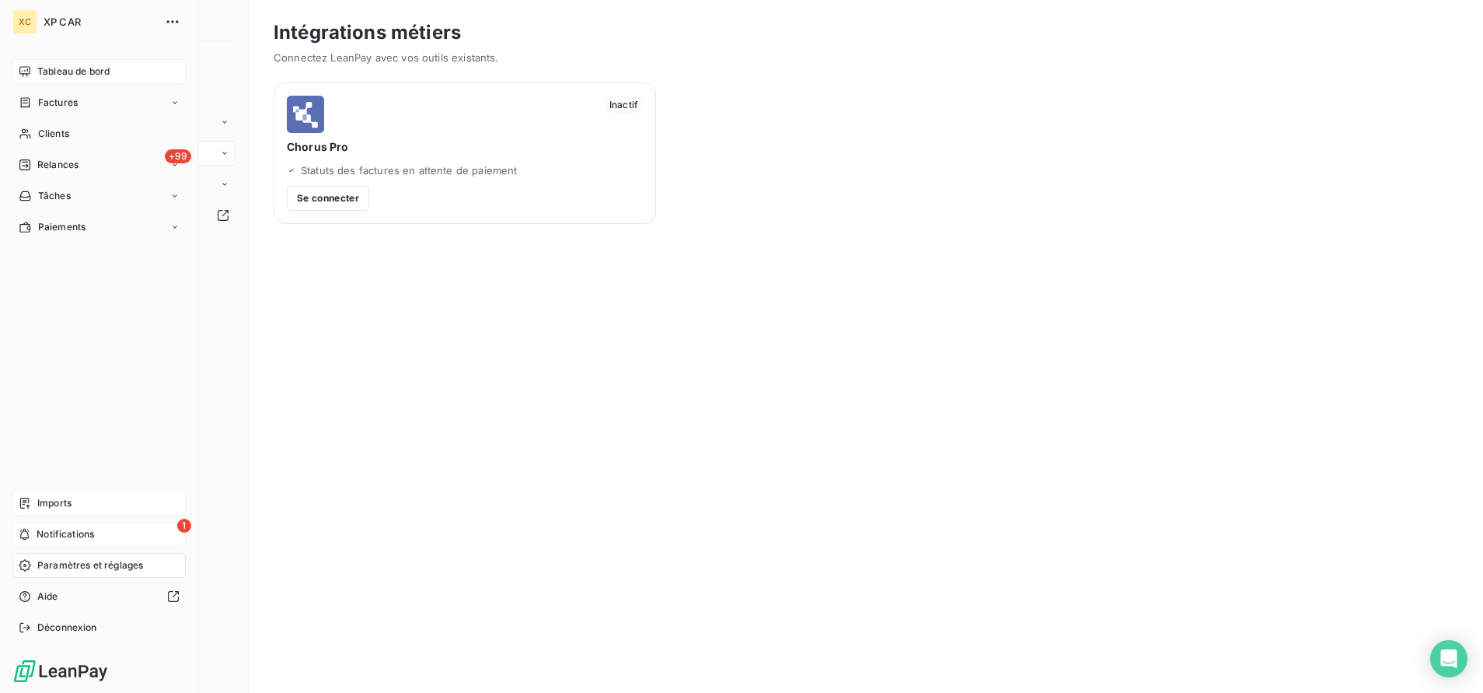
click at [61, 501] on span "Imports" at bounding box center [54, 503] width 34 height 14
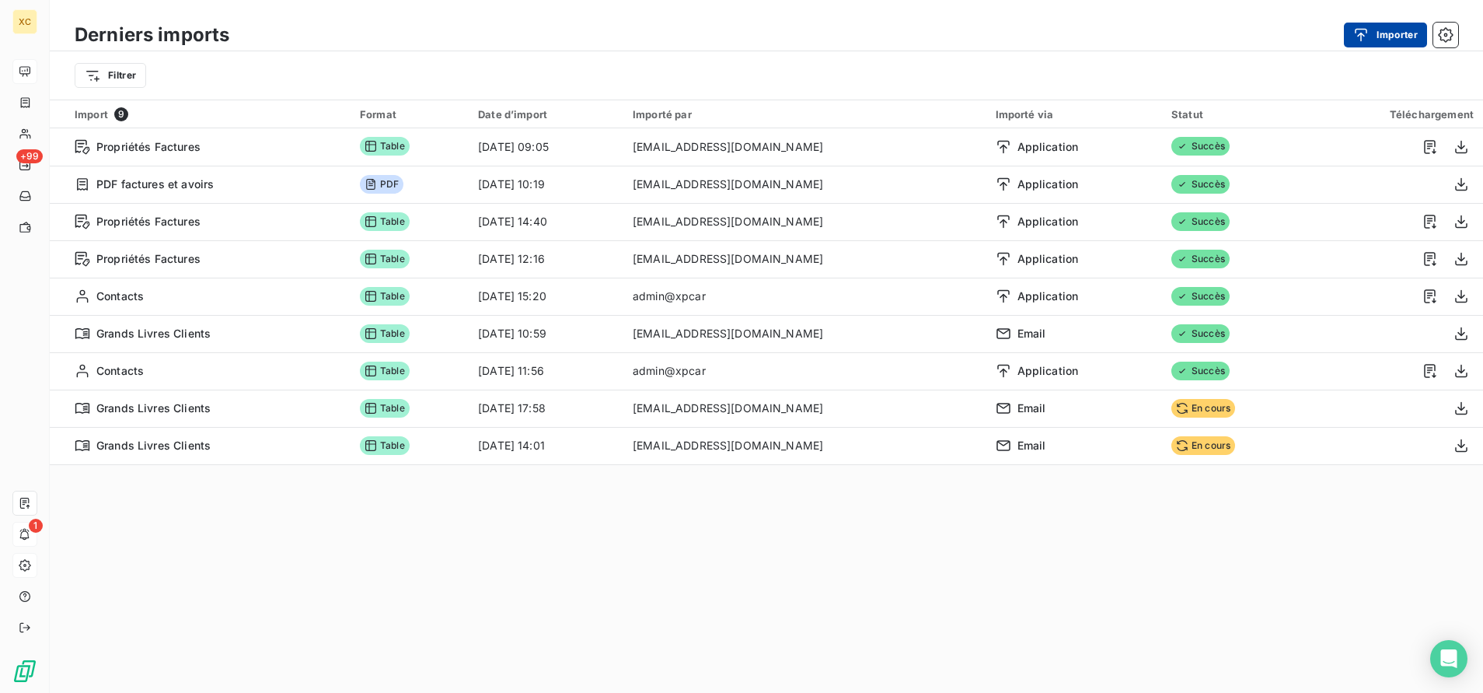
click at [1395, 33] on button "Importer" at bounding box center [1385, 35] width 83 height 25
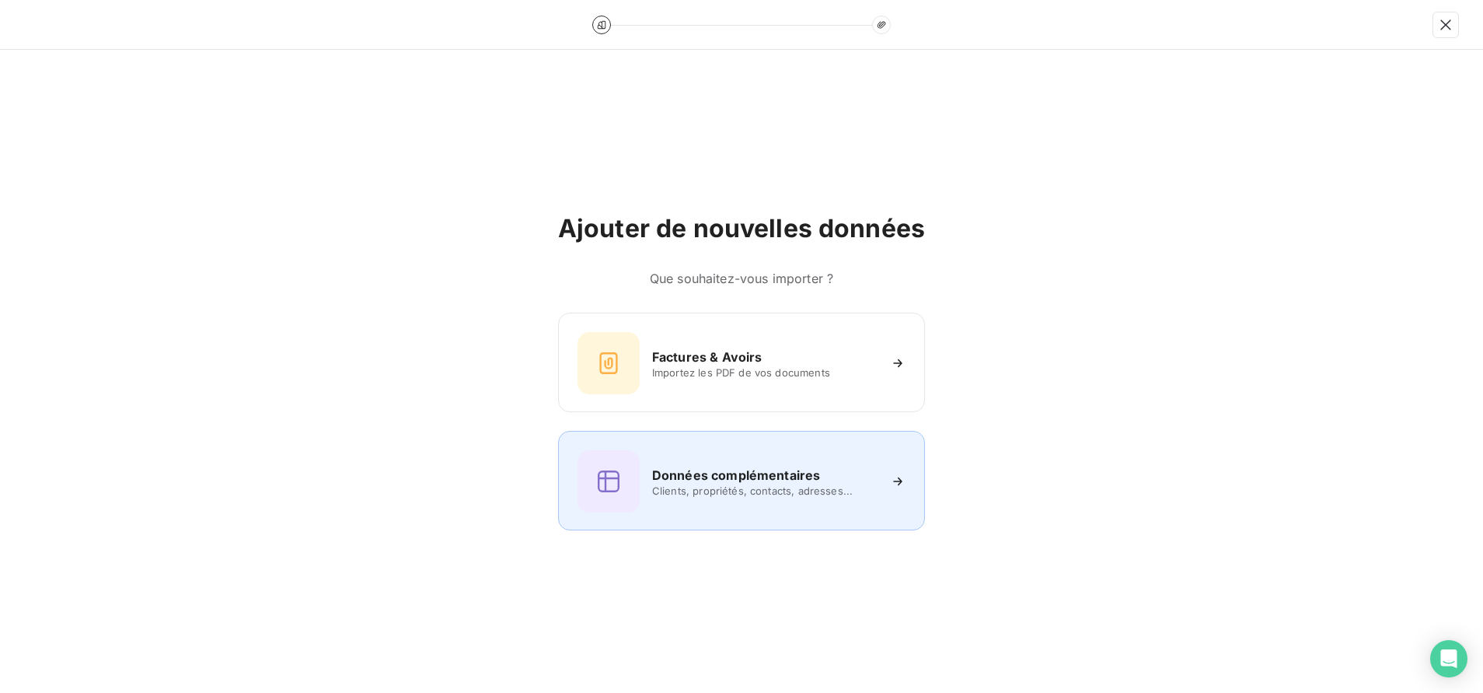
click at [842, 492] on span "Clients, propriétés, contacts, adresses..." at bounding box center [764, 490] width 225 height 12
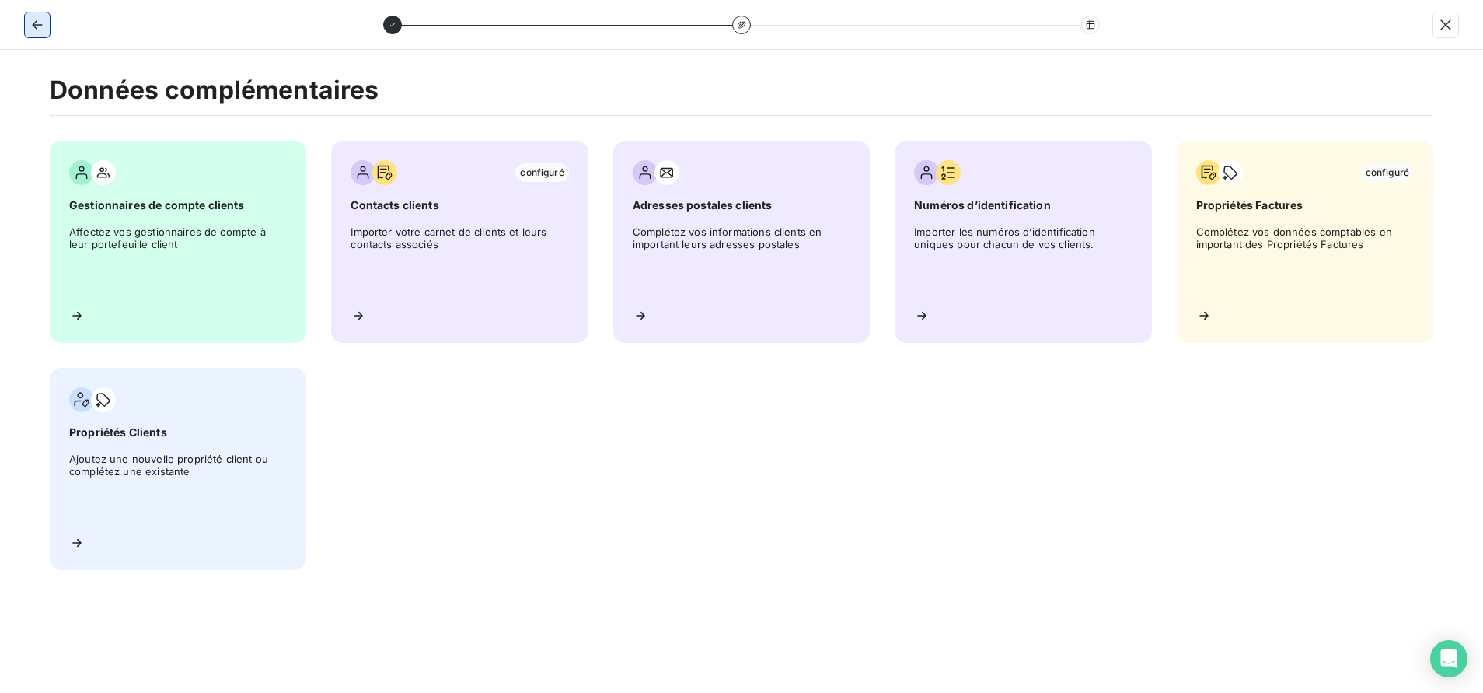
click at [41, 26] on icon "button" at bounding box center [38, 25] width 16 height 16
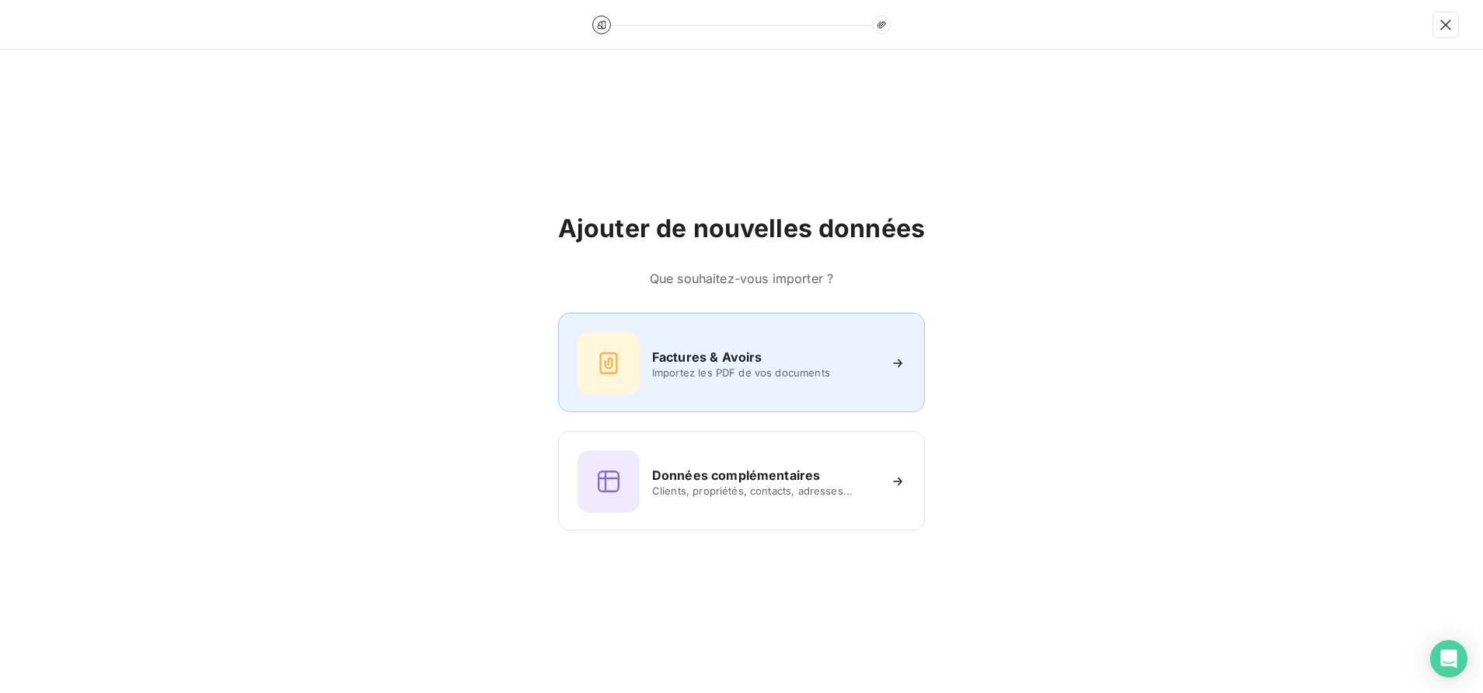
click at [781, 375] on span "Importez les PDF de vos documents" at bounding box center [764, 372] width 225 height 12
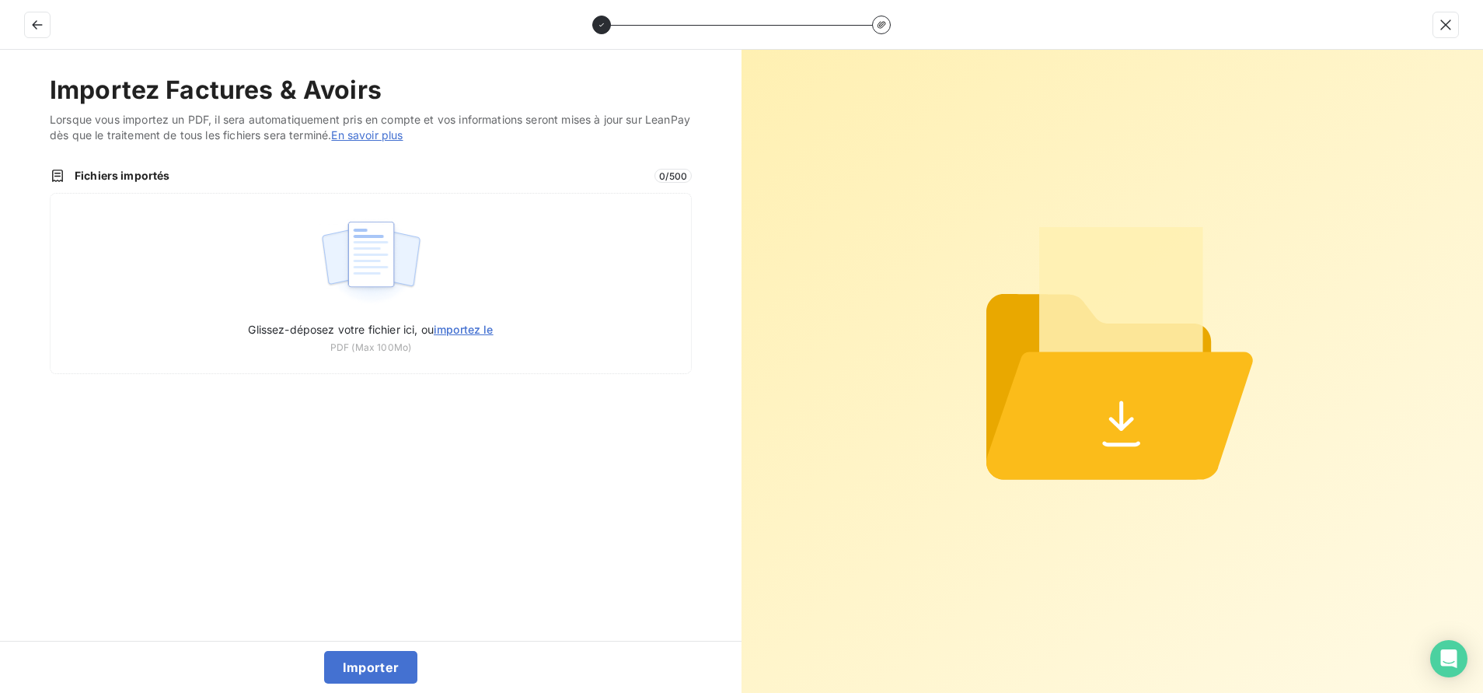
click at [1150, 201] on icon at bounding box center [1113, 370] width 371 height 445
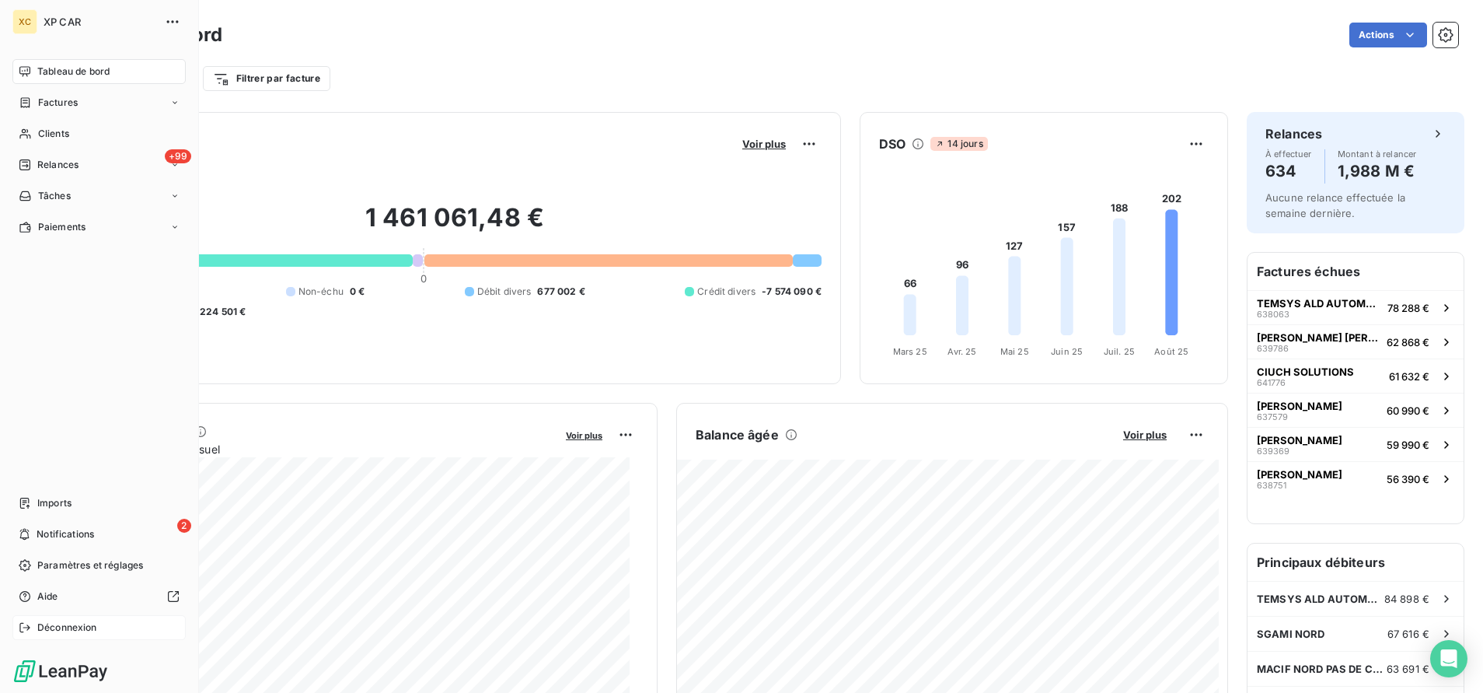
click at [108, 627] on div "Déconnexion" at bounding box center [98, 627] width 173 height 25
